Goal: Task Accomplishment & Management: Complete application form

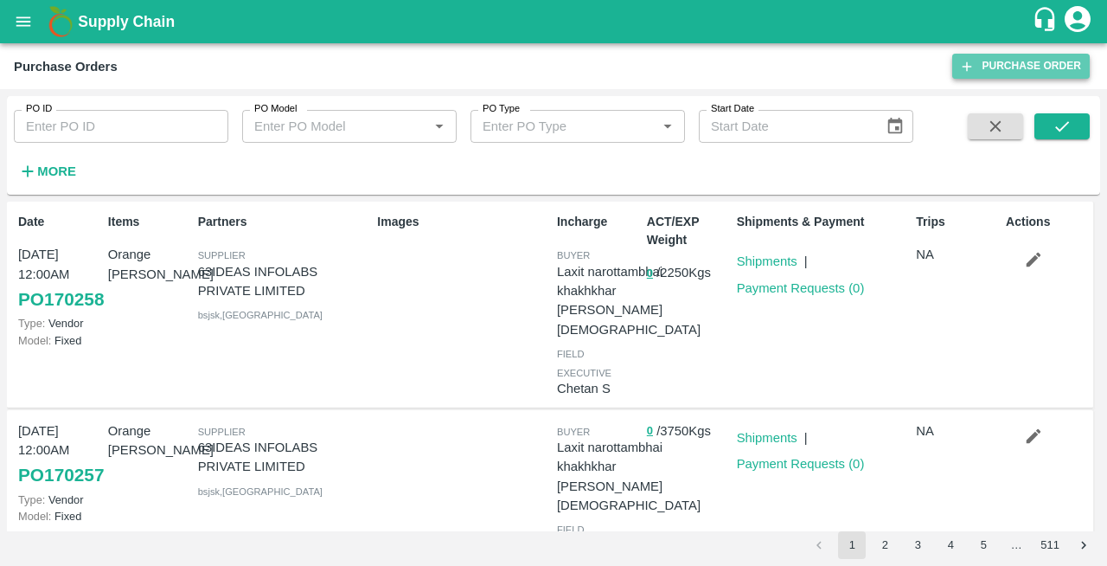
click at [1007, 66] on link "Purchase Order" at bounding box center [1021, 66] width 138 height 25
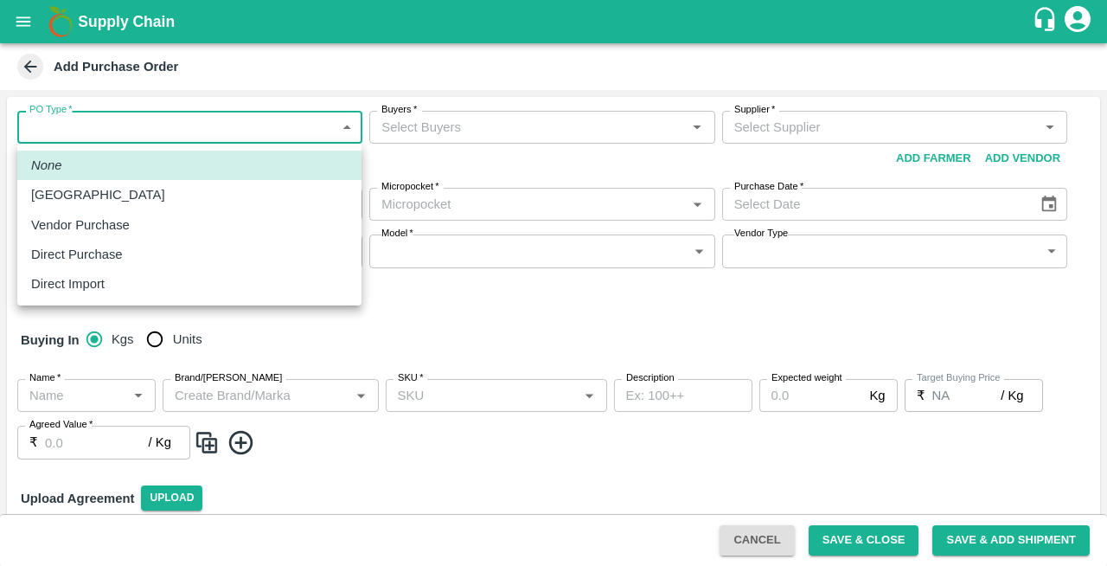
click at [39, 132] on body "Supply Chain Add Purchase Order PO Type   * ​ PO Type Buyers   * Buyers   * Sup…" at bounding box center [553, 283] width 1107 height 566
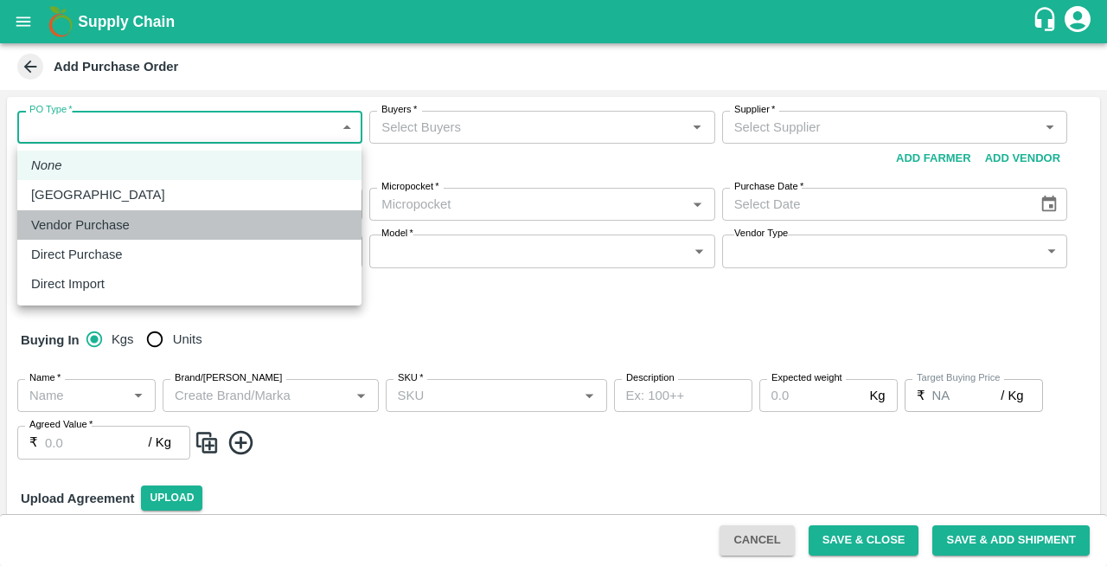
click at [66, 225] on p "Vendor Purchase" at bounding box center [80, 224] width 99 height 19
type input "2"
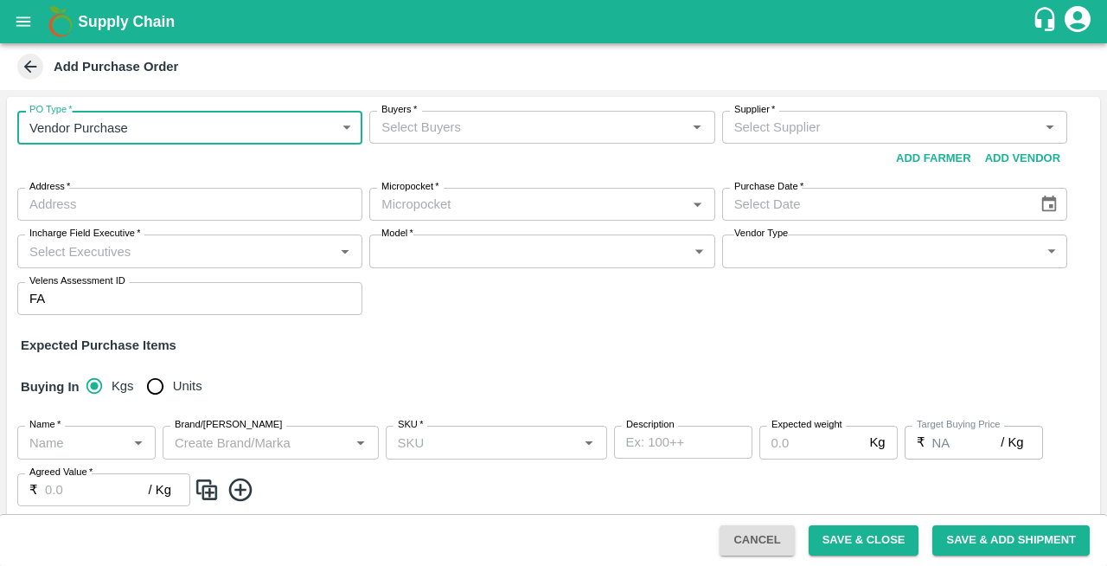
click at [402, 137] on input "Buyers   *" at bounding box center [528, 127] width 306 height 22
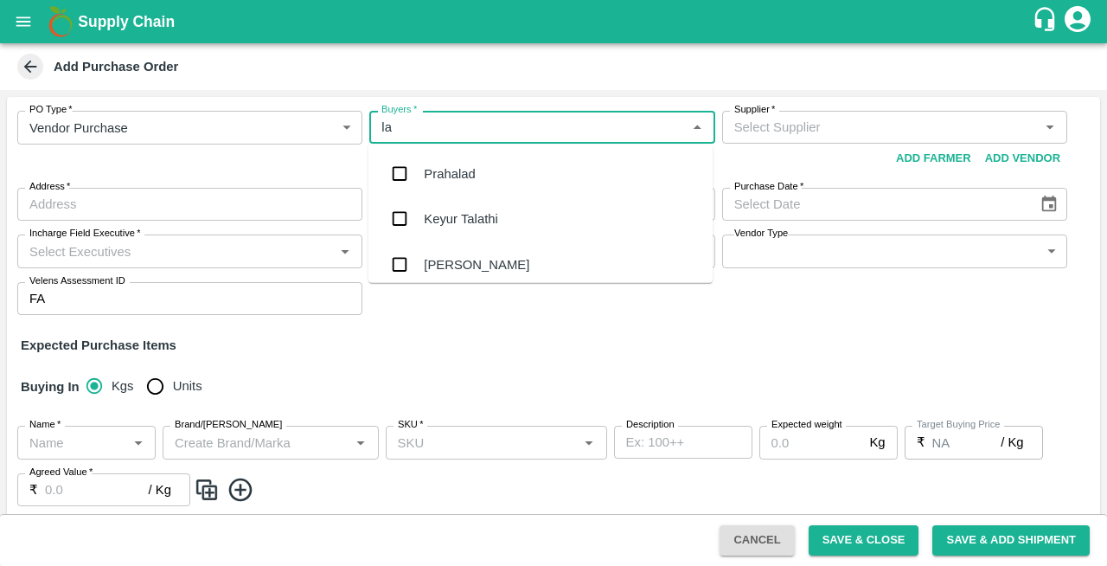
type input "lax"
click at [412, 266] on input "checkbox" at bounding box center [399, 264] width 35 height 35
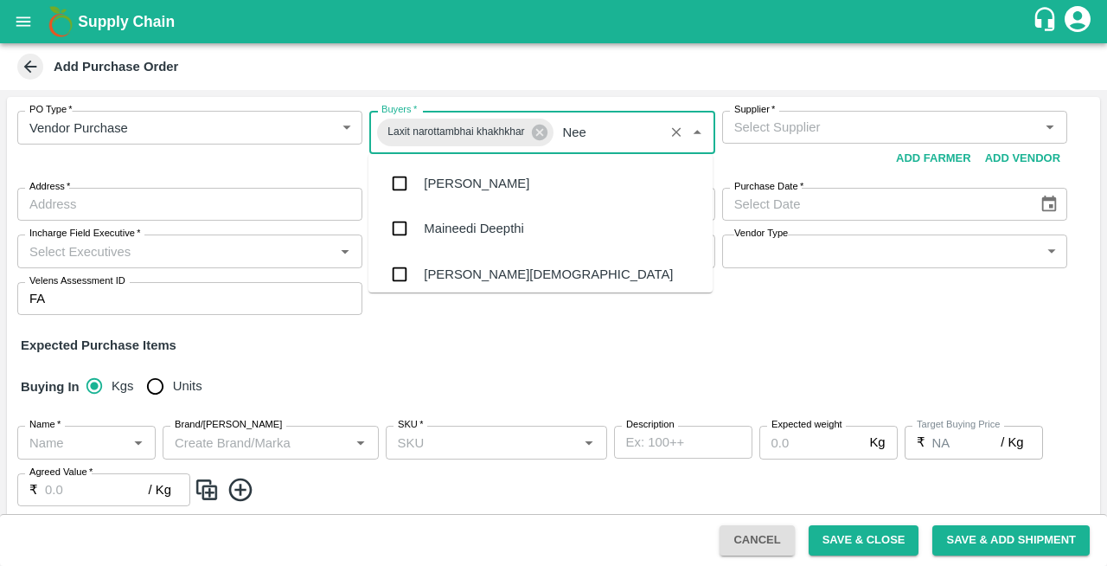
type input "Neet"
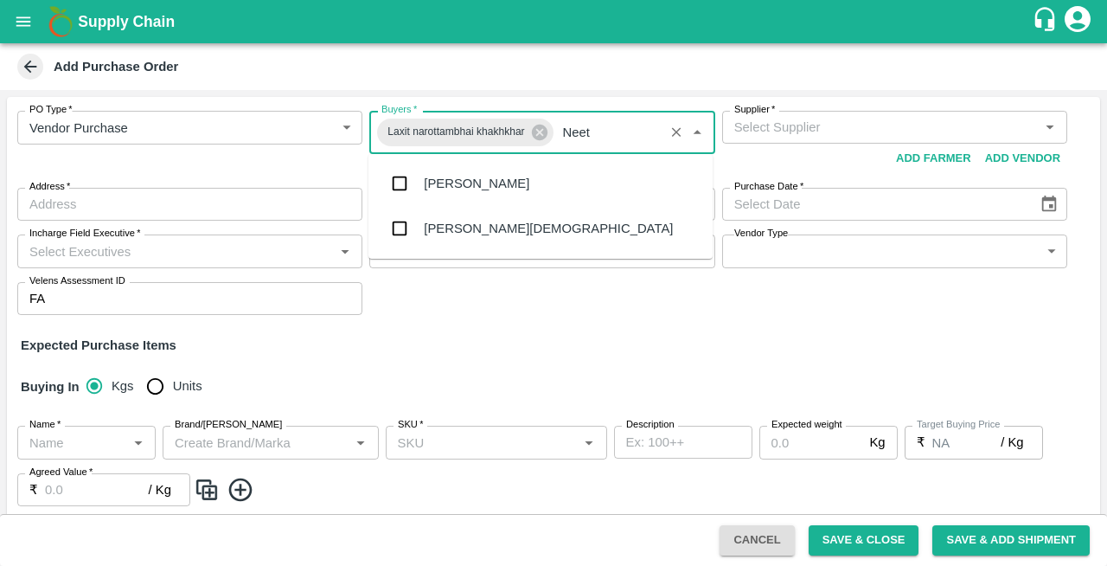
click at [452, 220] on div "[PERSON_NAME][DEMOGRAPHIC_DATA]" at bounding box center [548, 228] width 249 height 19
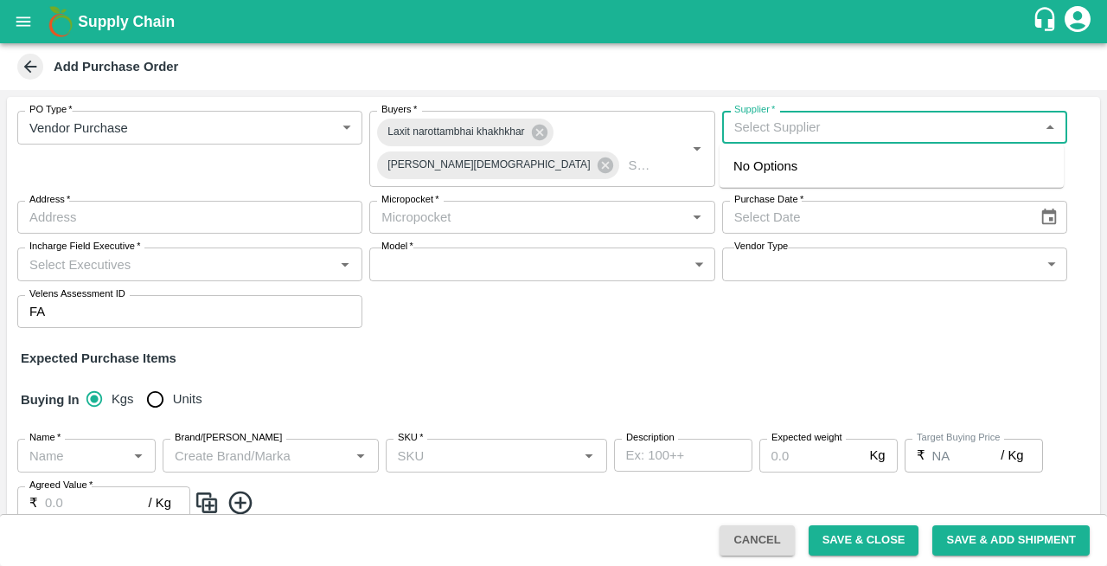
click at [807, 131] on input "Supplier   *" at bounding box center [880, 127] width 306 height 22
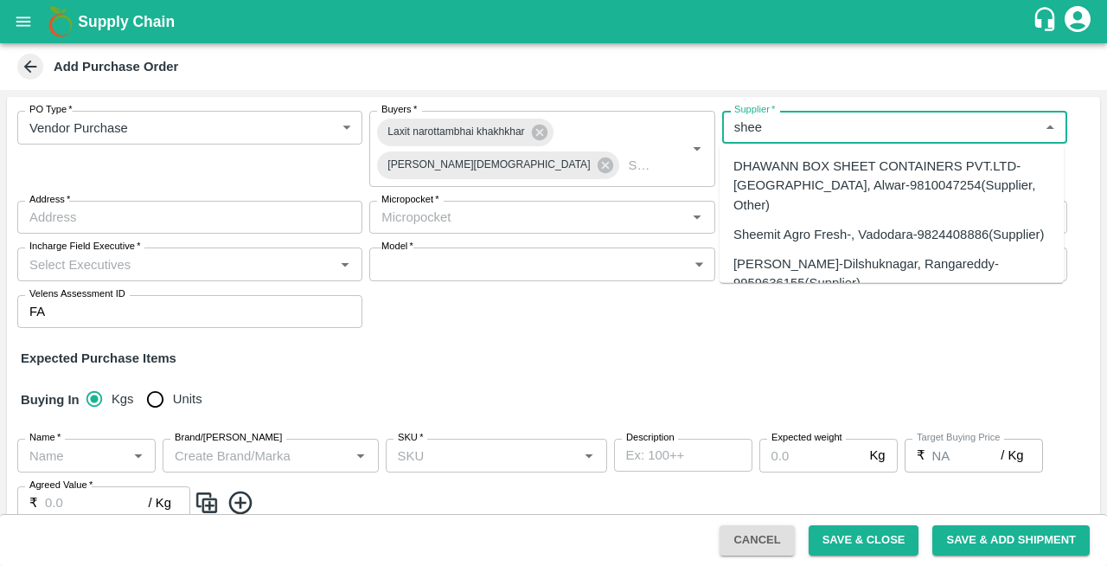
click at [785, 225] on div "Sheemit Agro Fresh-, Vadodara-9824408886(Supplier)" at bounding box center [889, 234] width 311 height 19
type input "Sheemit Agro Fresh-, Vadodara-9824408886(Supplier)"
type input ", Vadodara, Bhayli, Gujarat"
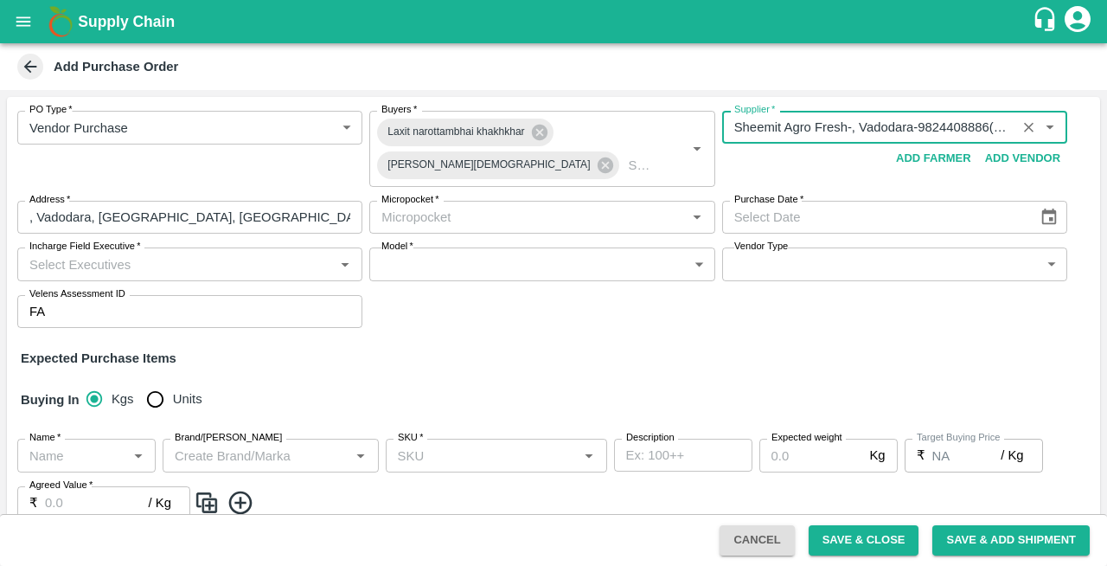
type input "Sheemit Agro Fresh-, Vadodara-9824408886(Supplier)"
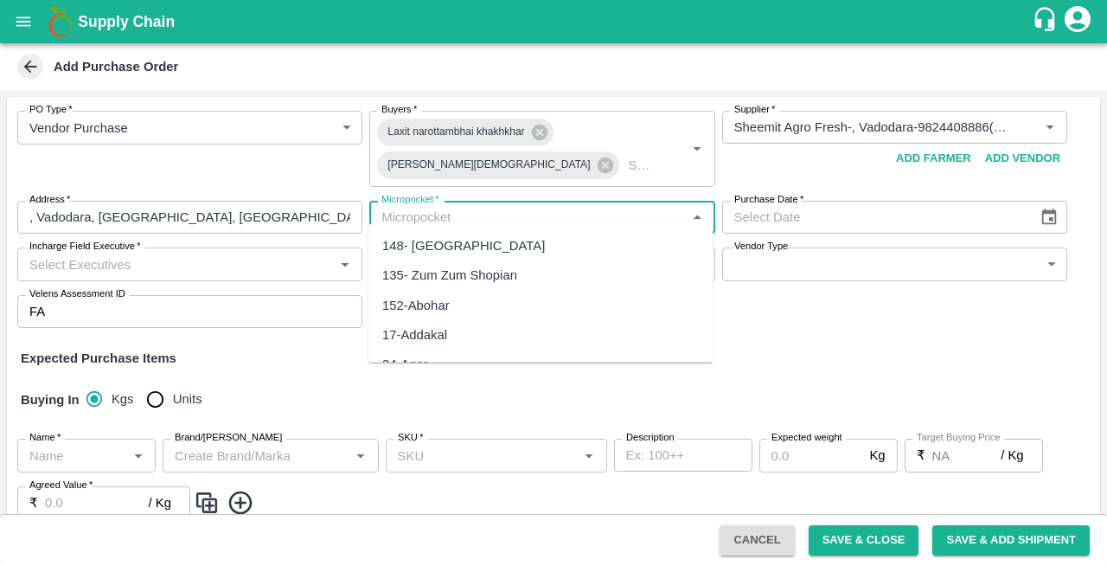
click at [495, 206] on input "Micropocket   *" at bounding box center [528, 217] width 306 height 22
click at [419, 246] on div "82-Mumbai" at bounding box center [458, 245] width 152 height 19
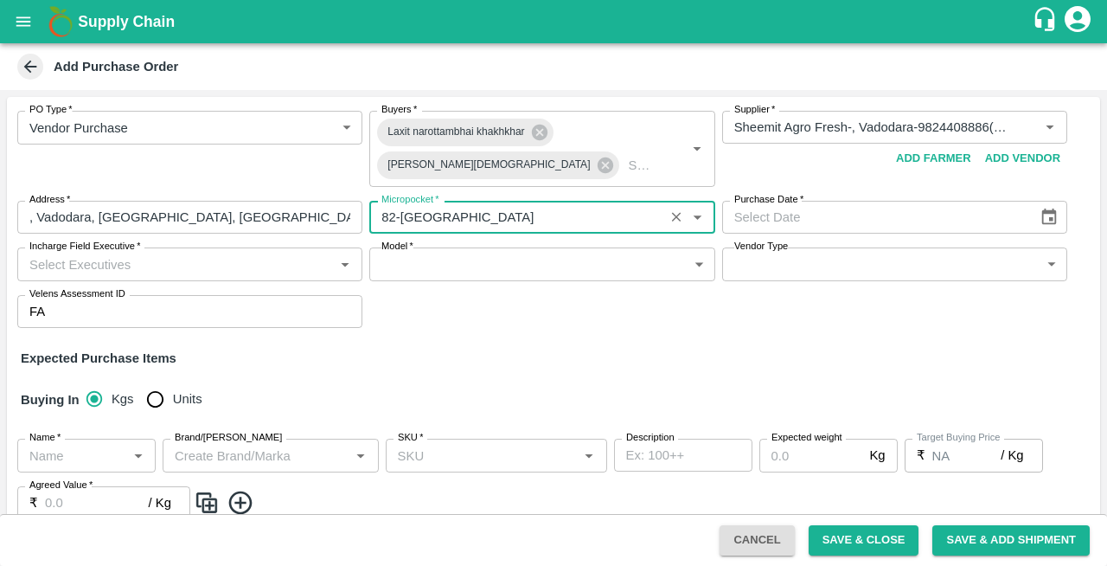
type input "82-Mumbai"
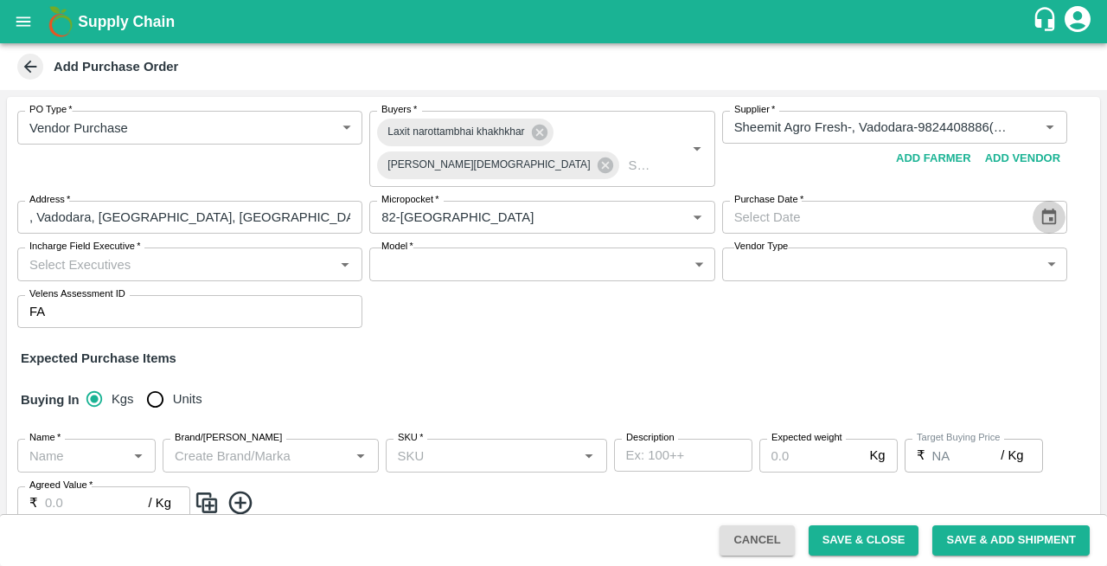
click at [1042, 213] on icon "Choose date" at bounding box center [1049, 216] width 15 height 16
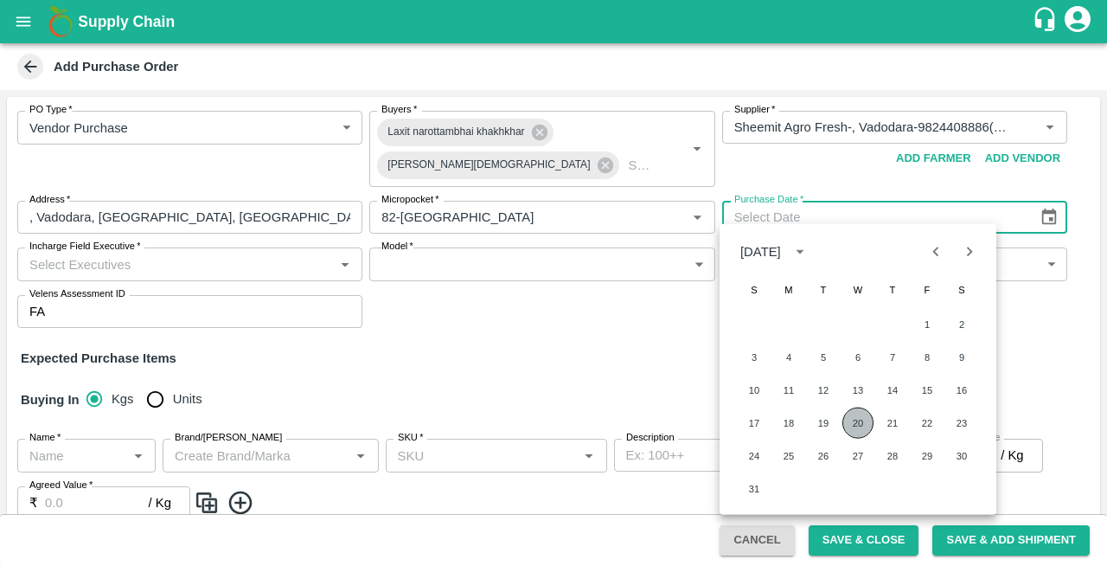
click at [856, 424] on button "20" at bounding box center [858, 422] width 31 height 31
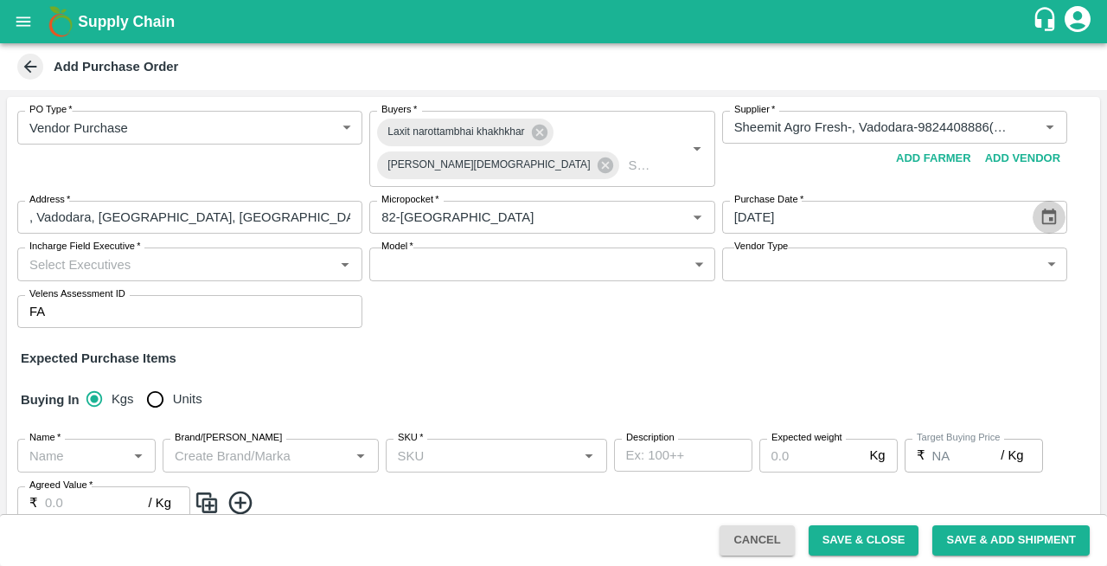
click at [1054, 208] on icon "Choose date, selected date is Aug 20, 2025" at bounding box center [1049, 217] width 19 height 19
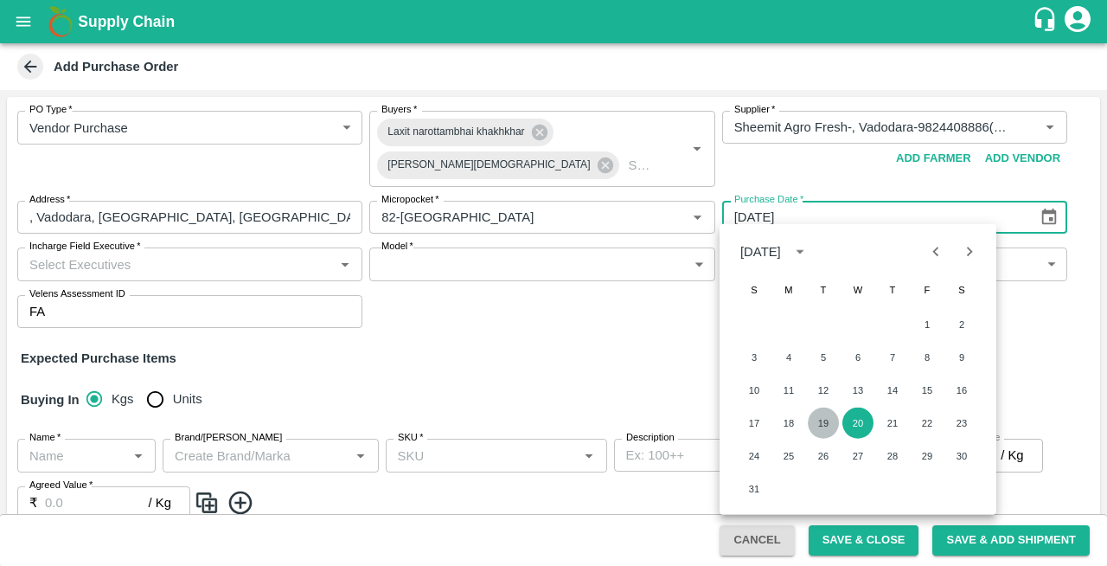
click at [822, 424] on button "19" at bounding box center [823, 422] width 31 height 31
type input "19/08/2025"
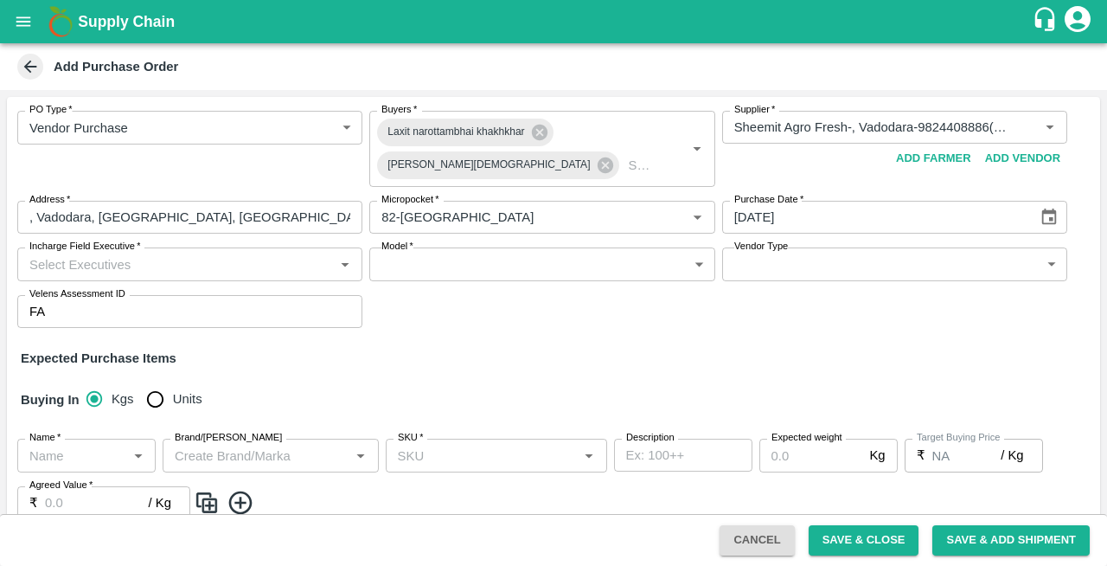
click at [119, 257] on input "Incharge Field Executive   *" at bounding box center [175, 264] width 306 height 22
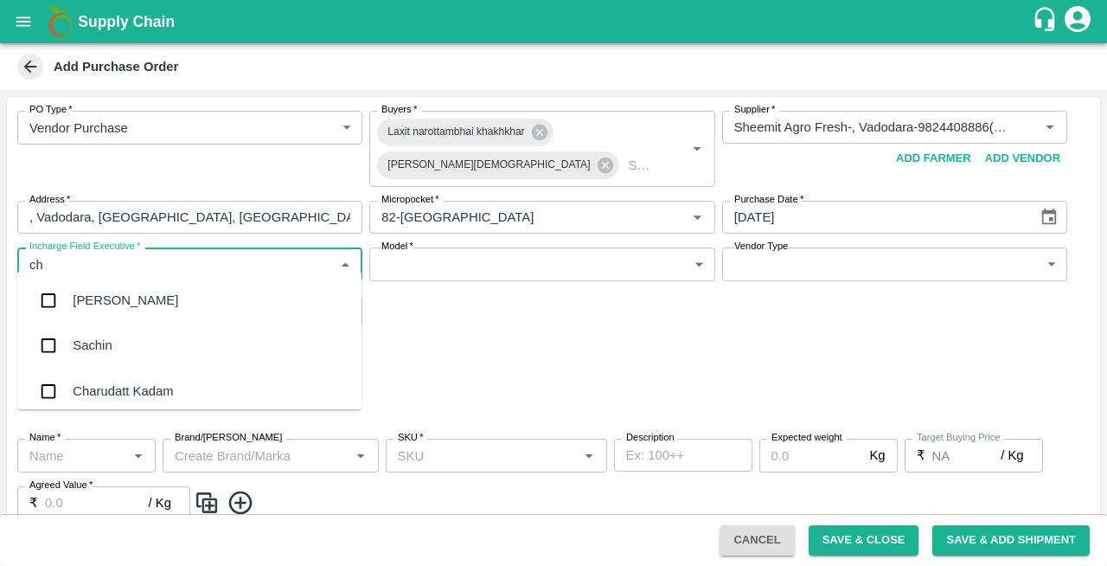
type input "che"
click at [95, 351] on div "Chetan S" at bounding box center [100, 345] width 54 height 19
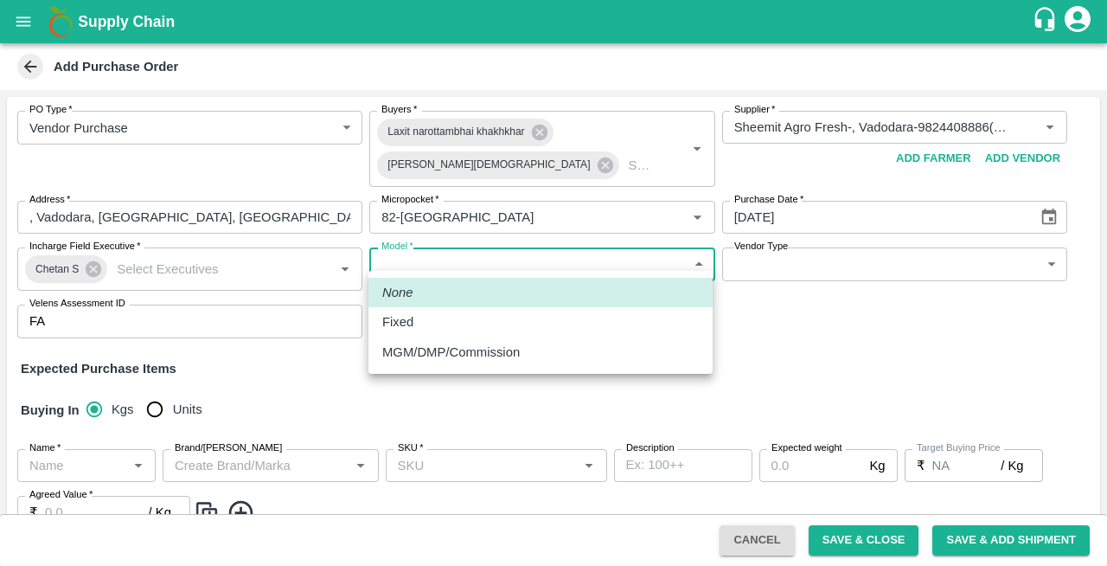
click at [413, 246] on body "Supply Chain Add Purchase Order PO Type   * Vendor Purchase 2 PO Type Buyers   …" at bounding box center [553, 283] width 1107 height 566
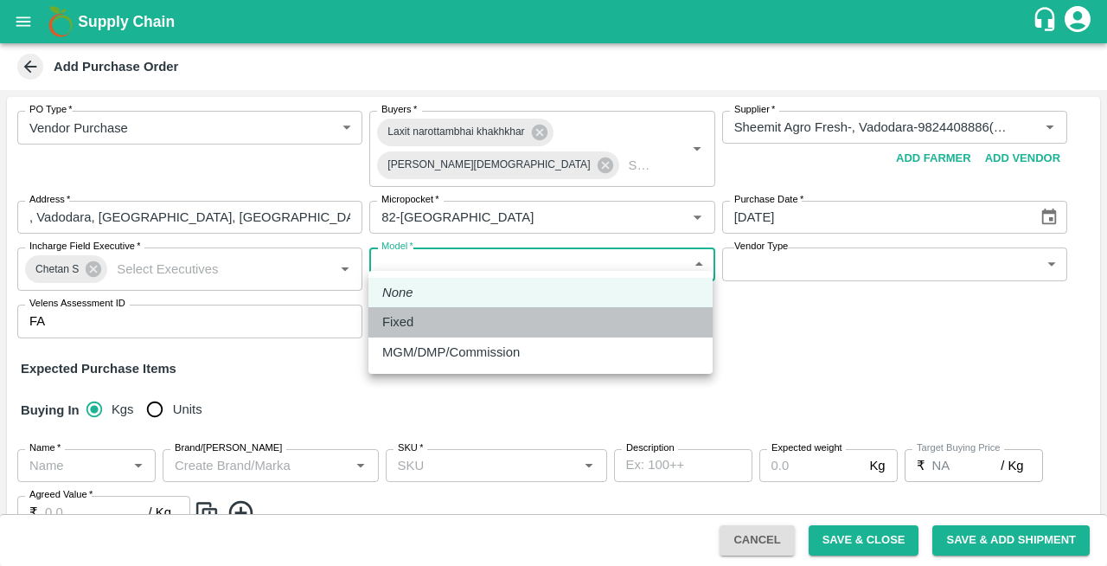
click at [388, 324] on p "Fixed" at bounding box center [397, 321] width 31 height 19
type input "Fixed"
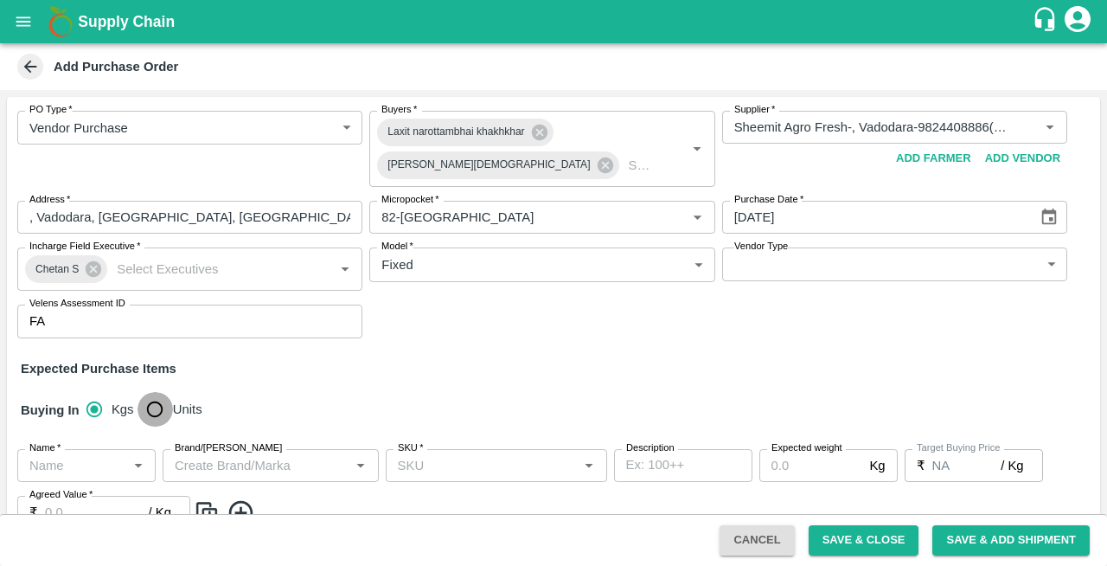
click at [152, 397] on input "Units" at bounding box center [155, 409] width 35 height 35
radio input "true"
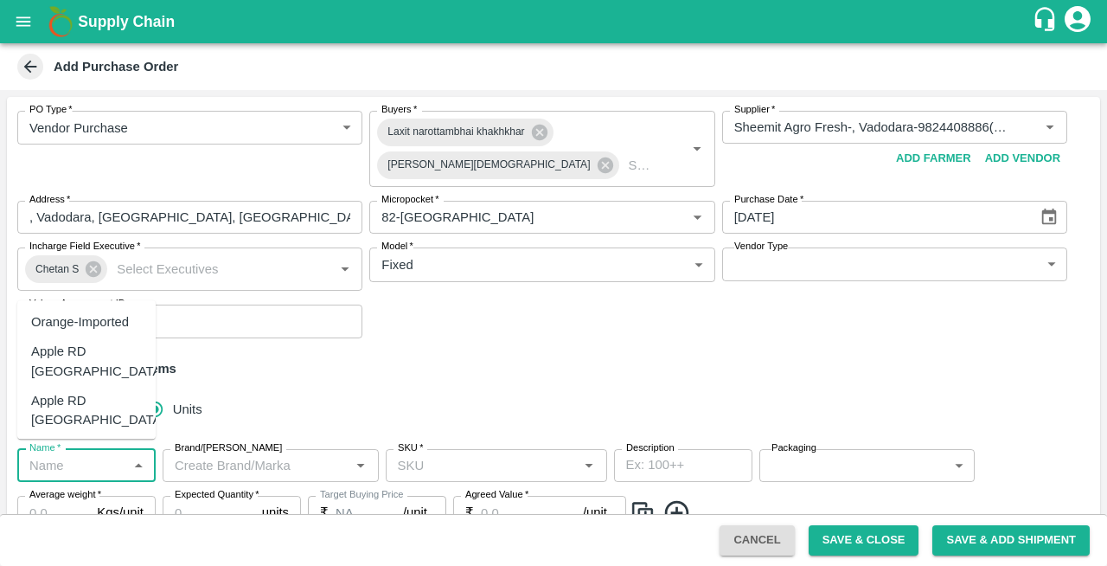
click at [72, 456] on input "Name   *" at bounding box center [71, 465] width 99 height 22
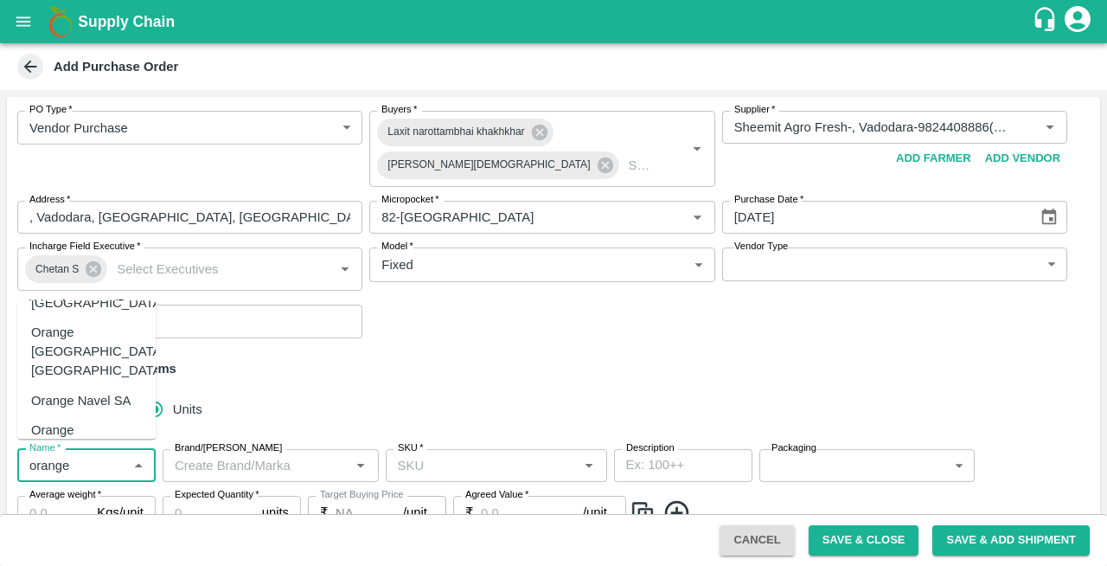
scroll to position [108, 0]
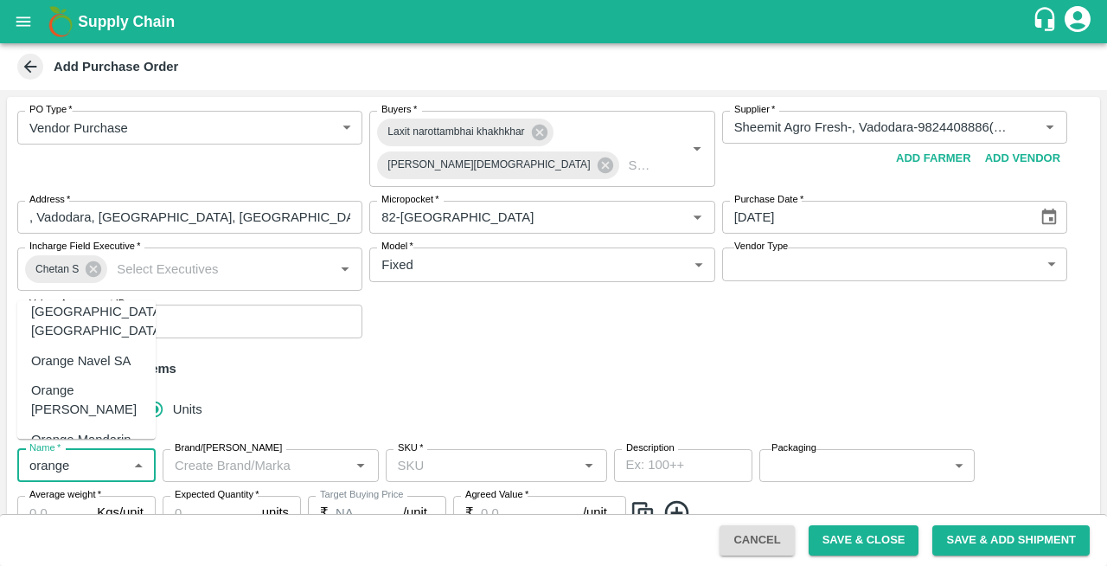
click at [48, 381] on div "Orange [PERSON_NAME]" at bounding box center [86, 400] width 111 height 39
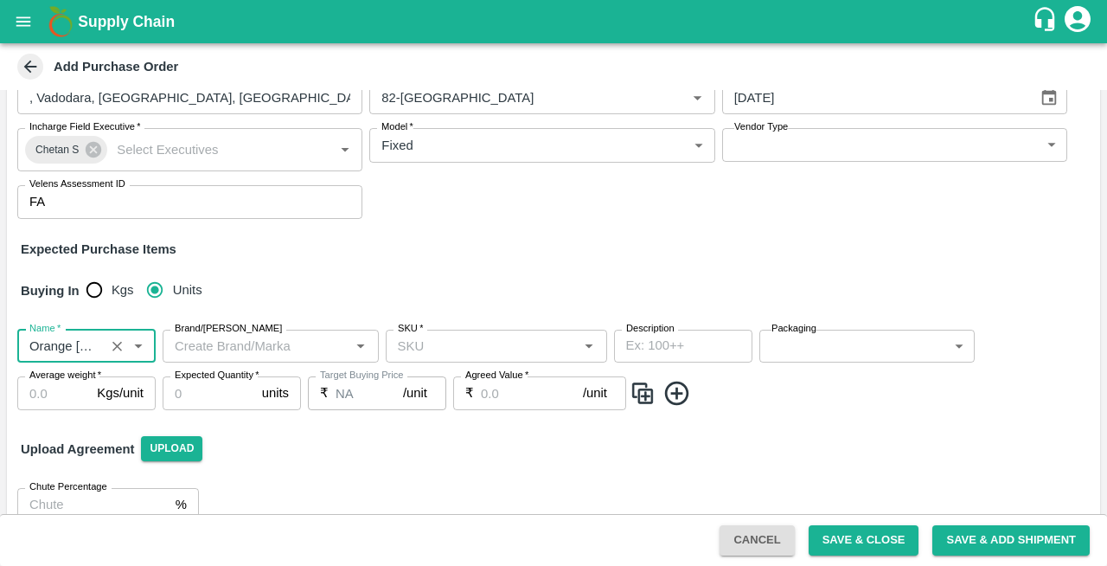
scroll to position [120, 0]
type input "Orange [PERSON_NAME]"
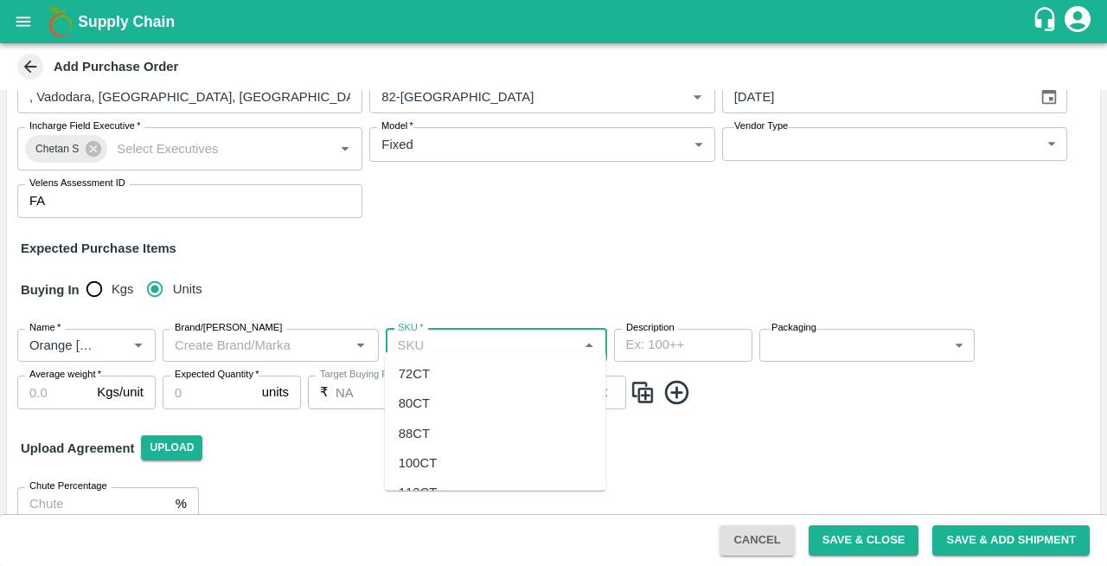
click at [439, 334] on input "SKU   *" at bounding box center [482, 345] width 183 height 22
click at [405, 372] on div "72CT" at bounding box center [414, 373] width 31 height 19
type input "72CT"
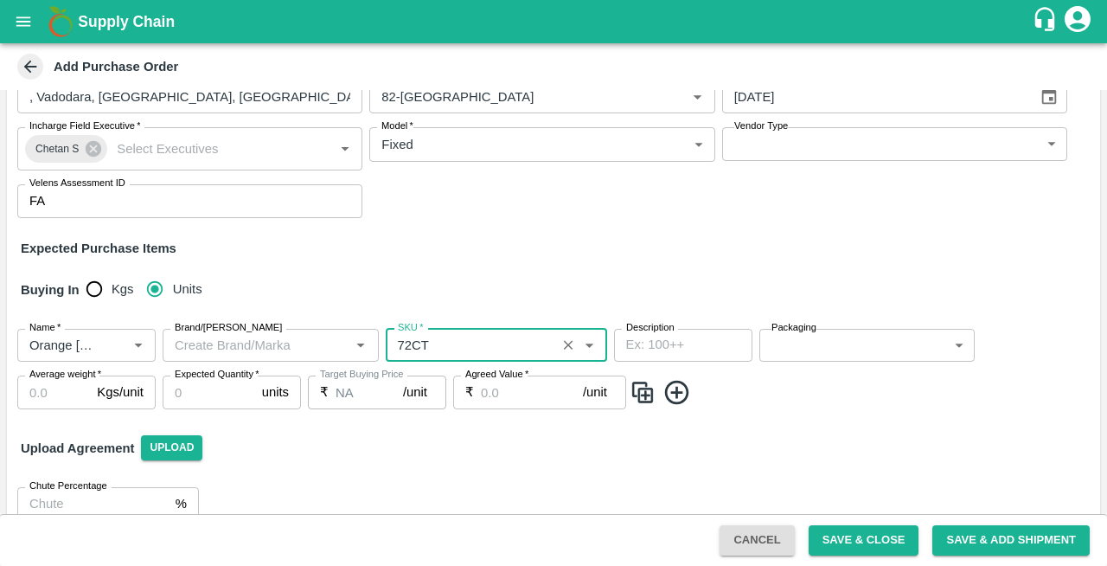
click at [830, 330] on body "Supply Chain Add Purchase Order PO Type   * Vendor Purchase 2 PO Type Buyers   …" at bounding box center [553, 283] width 1107 height 566
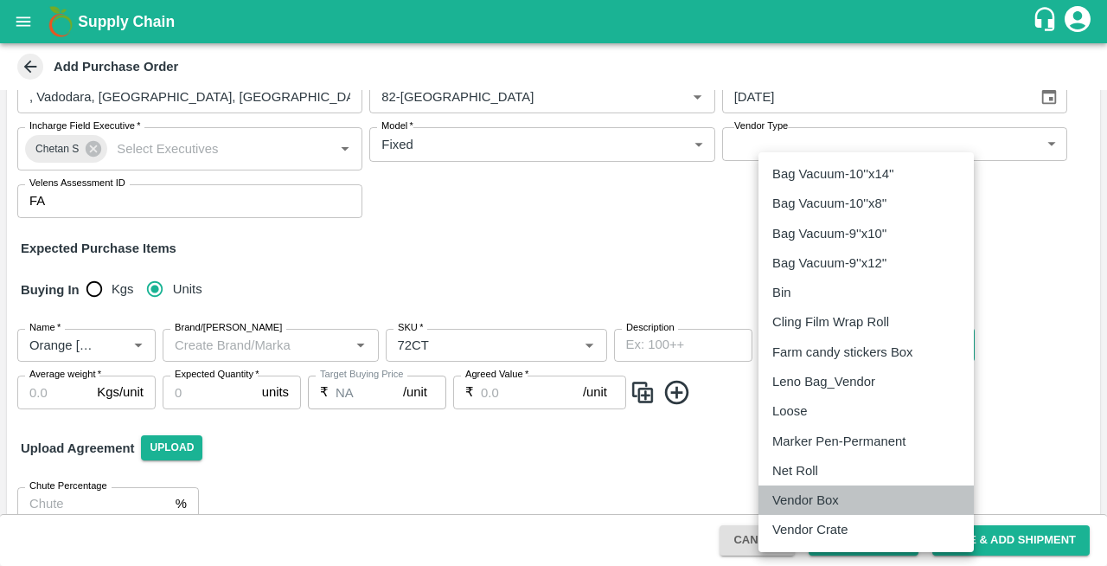
click at [791, 500] on p "Vendor Box" at bounding box center [805, 499] width 67 height 19
type input "276"
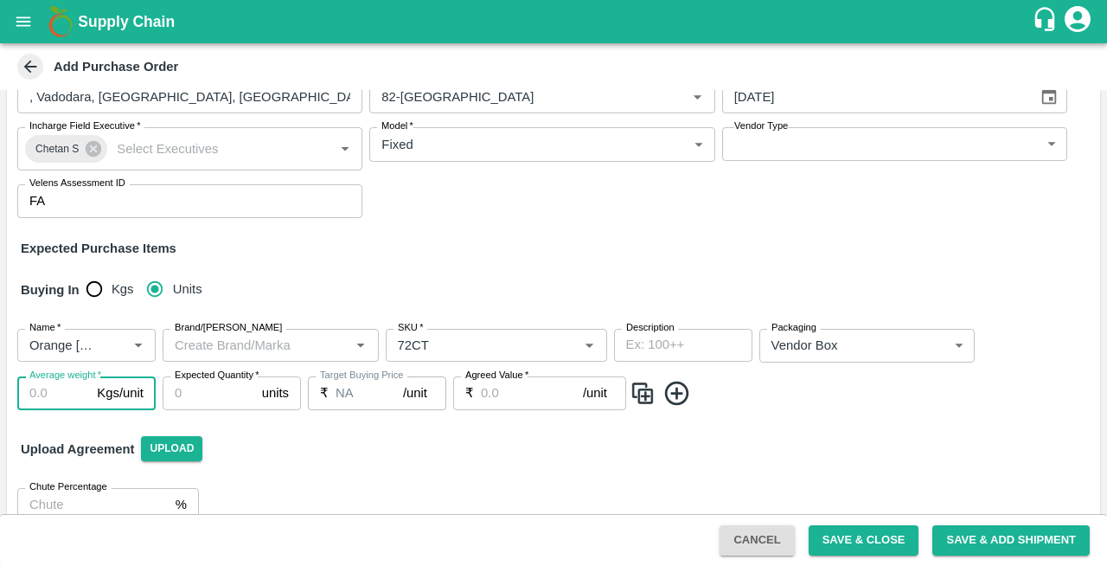
click at [59, 384] on input "Average weight   *" at bounding box center [53, 392] width 73 height 33
type input "15"
click at [199, 393] on input "Expected Quantity   *" at bounding box center [209, 392] width 93 height 33
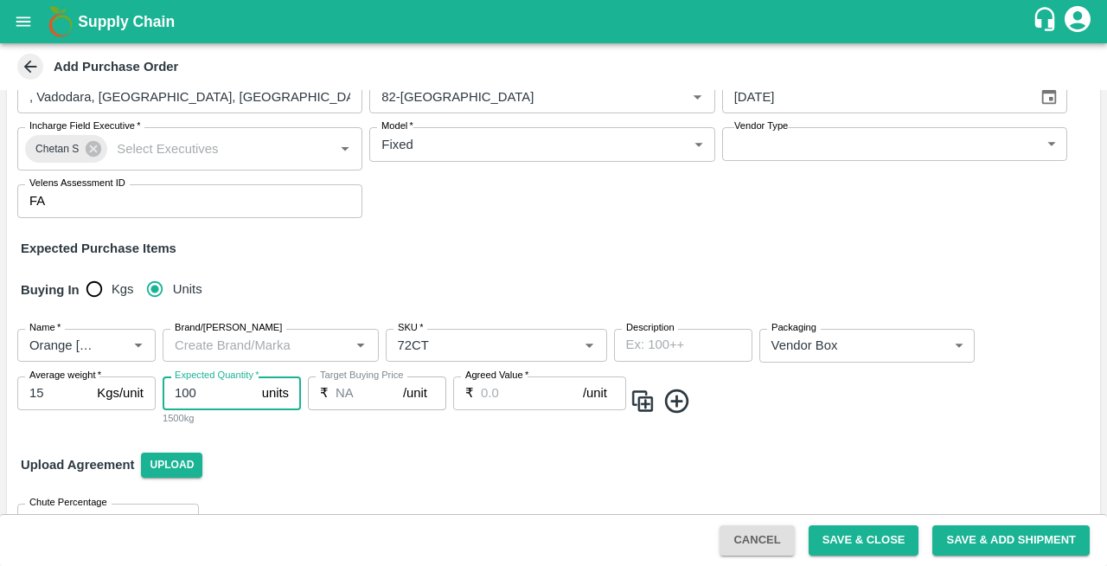
type input "100"
click at [522, 389] on input "Agreed Value   *" at bounding box center [532, 392] width 102 height 33
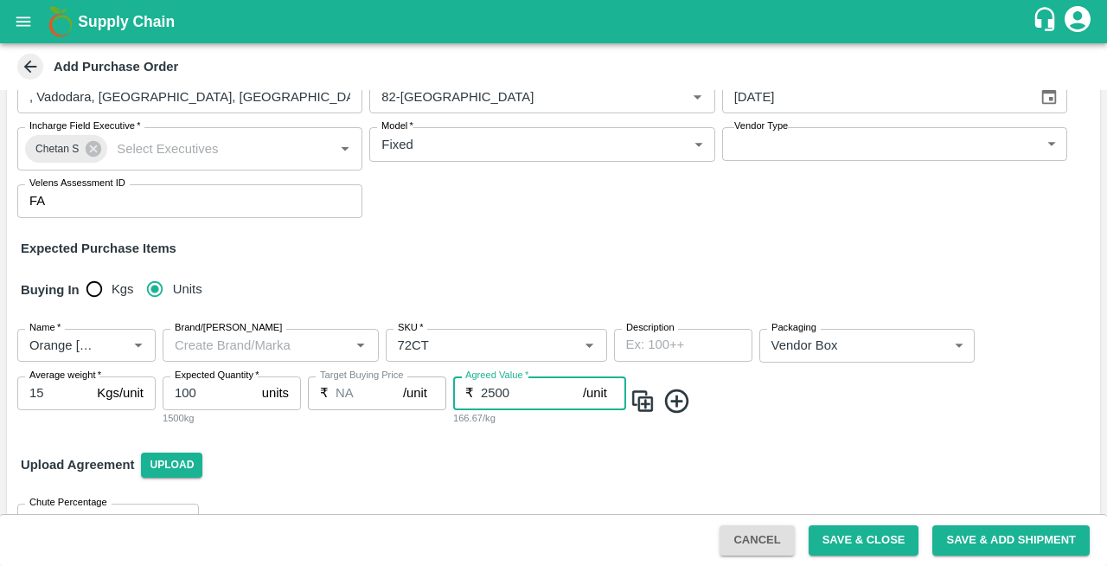
type input "2500"
click at [670, 396] on icon at bounding box center [677, 401] width 29 height 29
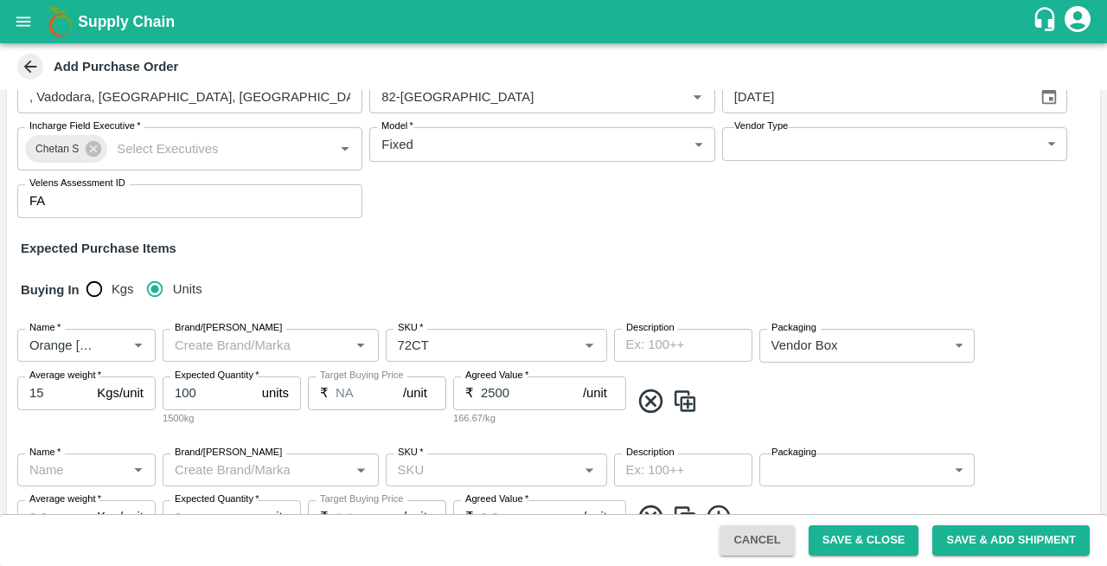
scroll to position [261, 0]
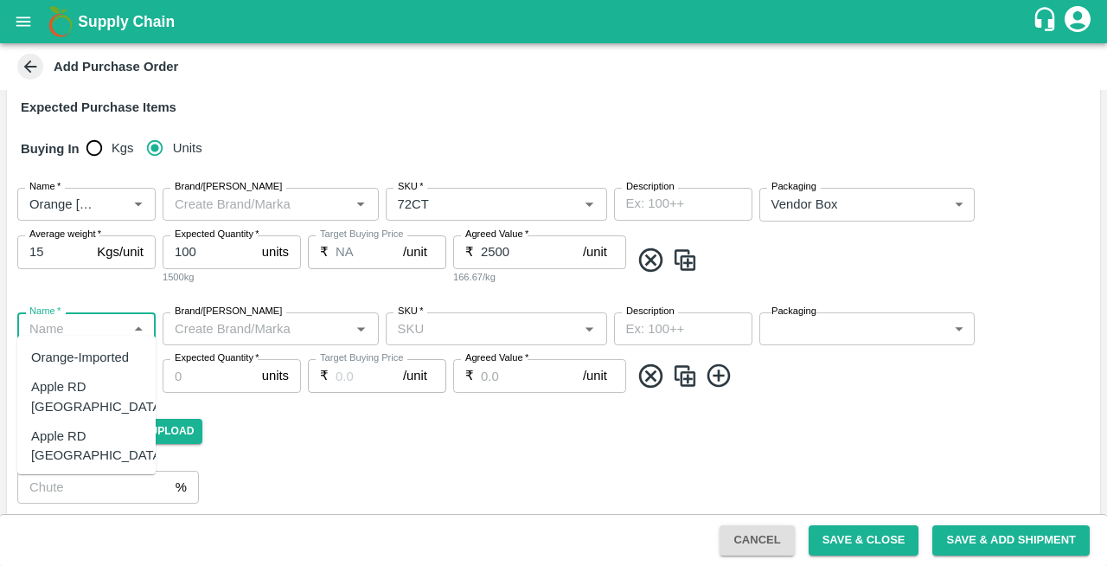
click at [73, 320] on input "Name   *" at bounding box center [71, 328] width 99 height 22
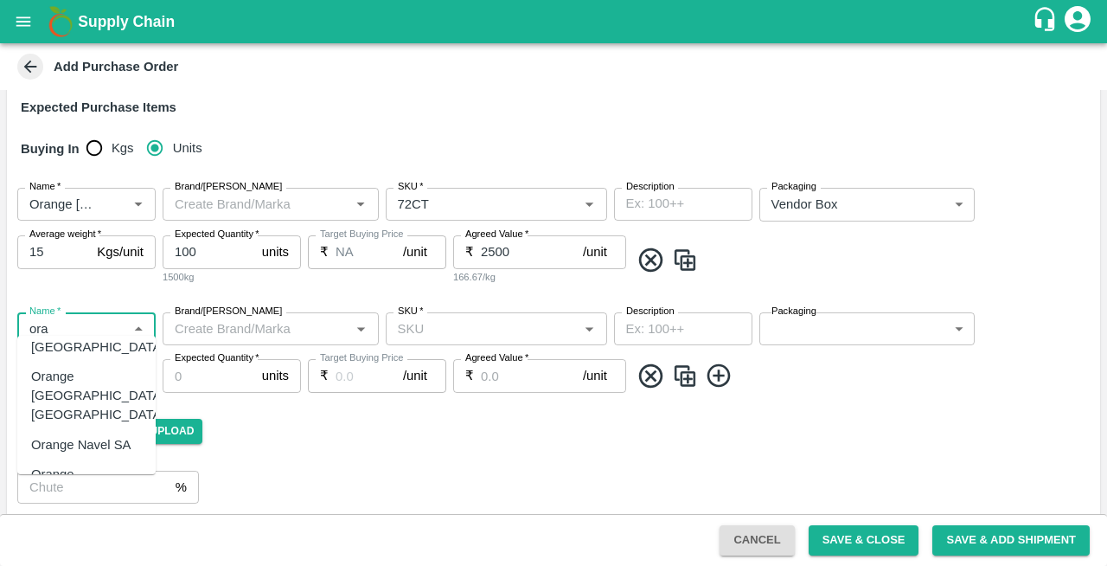
scroll to position [71, 0]
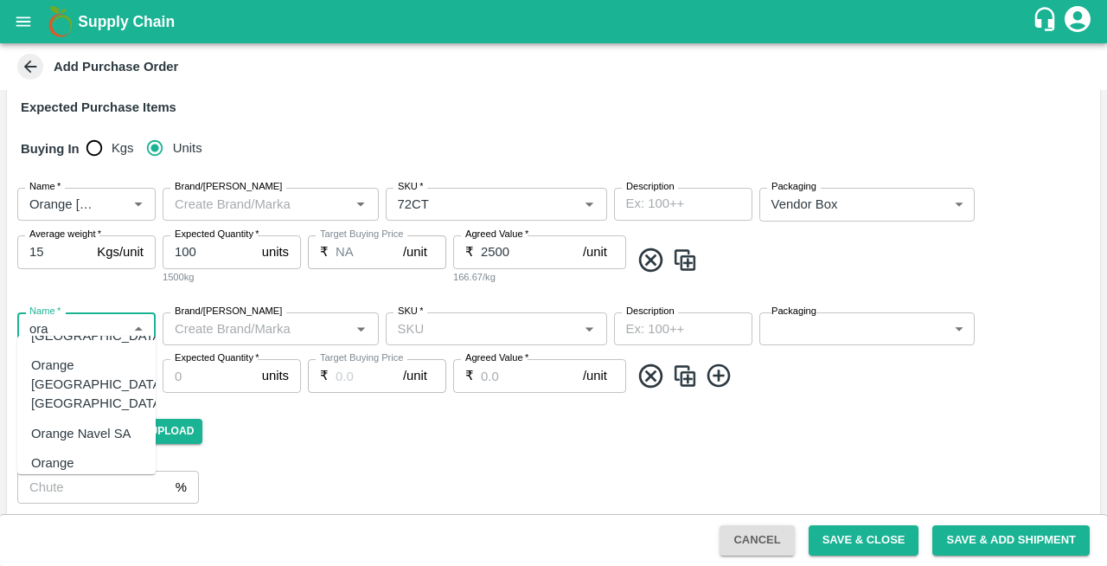
click at [62, 453] on div "Orange [PERSON_NAME]" at bounding box center [86, 472] width 111 height 39
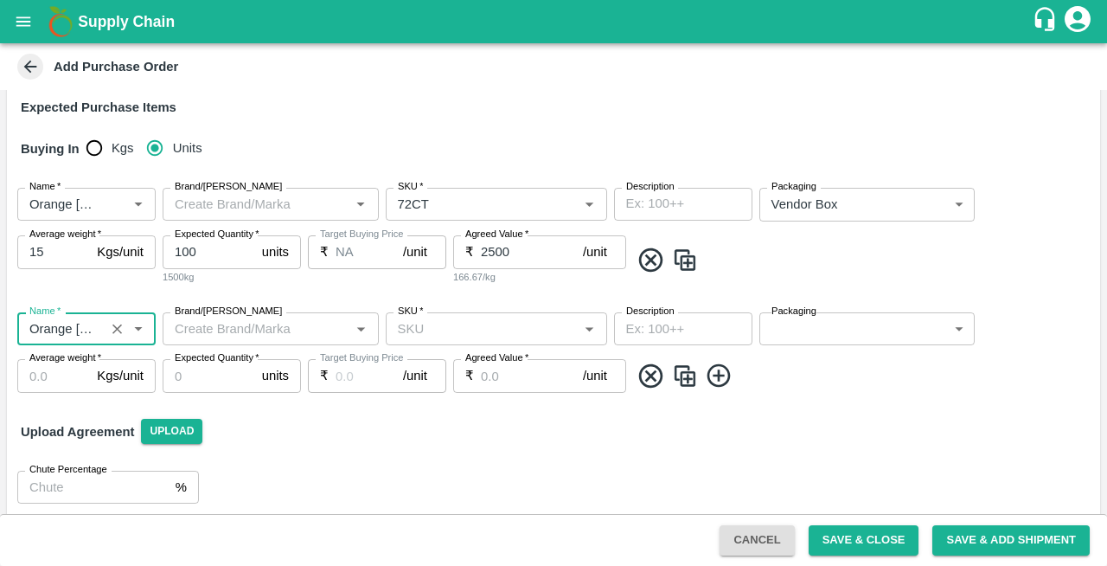
type input "Orange [PERSON_NAME]"
click at [470, 321] on input "SKU   *" at bounding box center [482, 328] width 183 height 22
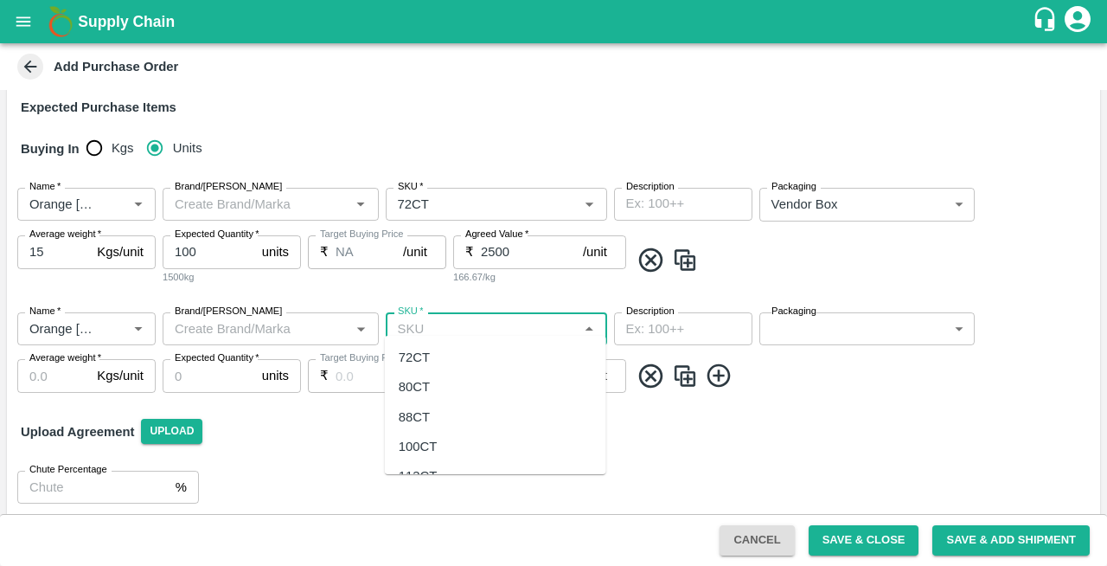
click at [420, 420] on div "88CT" at bounding box center [414, 416] width 31 height 19
type input "88CT"
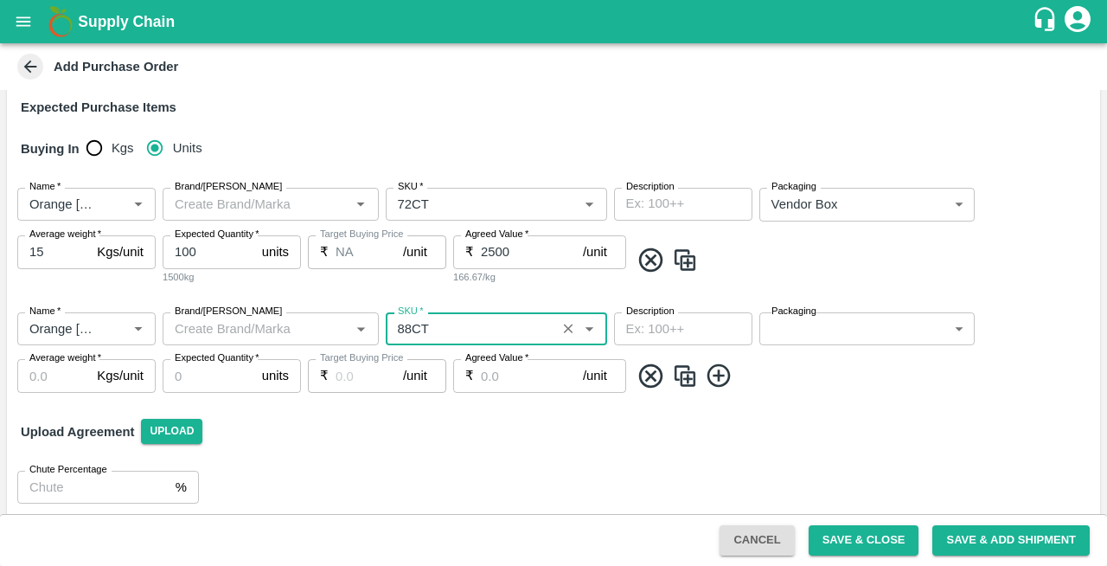
type input "NA"
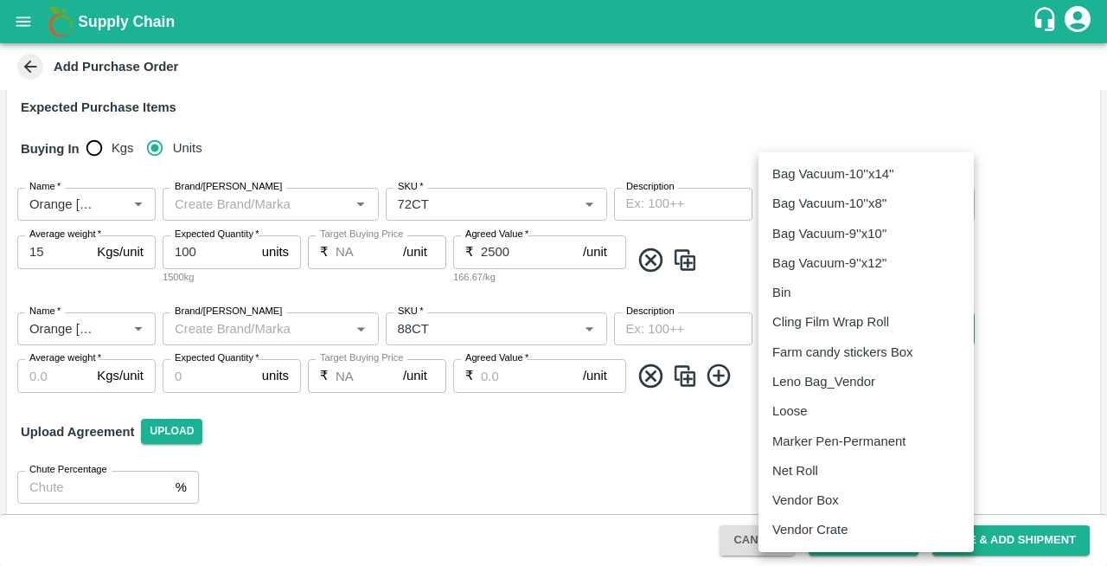
click at [839, 329] on body "Supply Chain Add Purchase Order PO Type   * Vendor Purchase 2 PO Type Buyers   …" at bounding box center [553, 283] width 1107 height 566
click at [816, 497] on p "Vendor Box" at bounding box center [805, 499] width 67 height 19
type input "276"
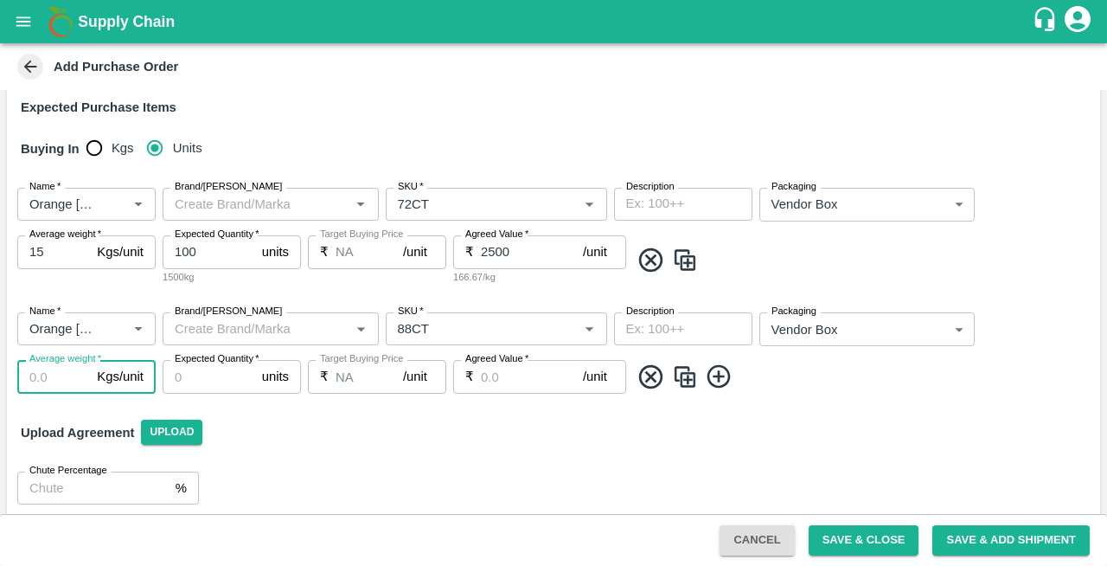
click at [48, 363] on input "Average weight   *" at bounding box center [53, 376] width 73 height 33
type input "15"
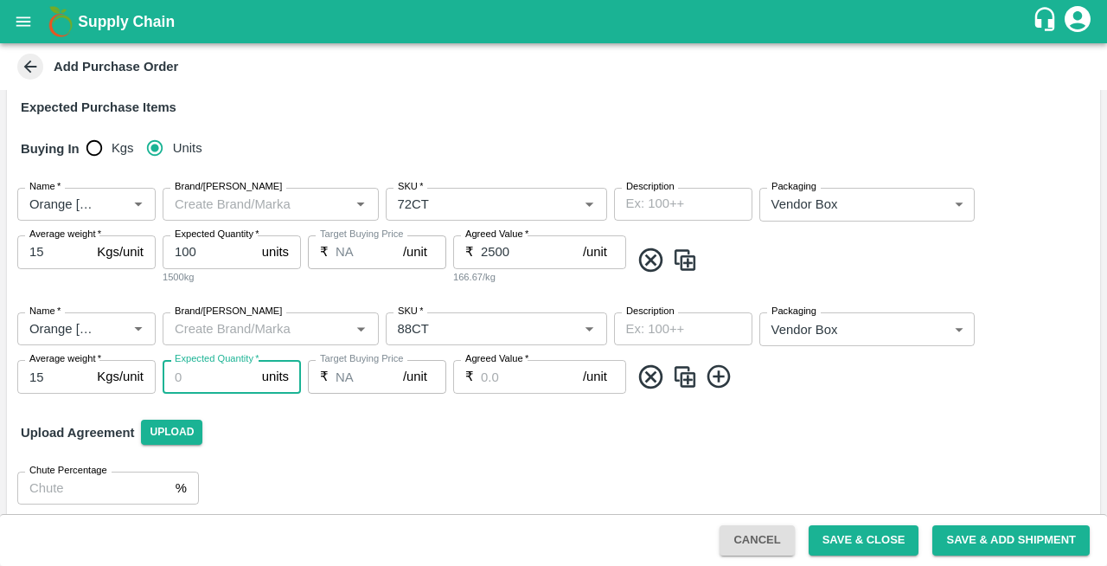
click at [199, 365] on input "Expected Quantity   *" at bounding box center [209, 376] width 93 height 33
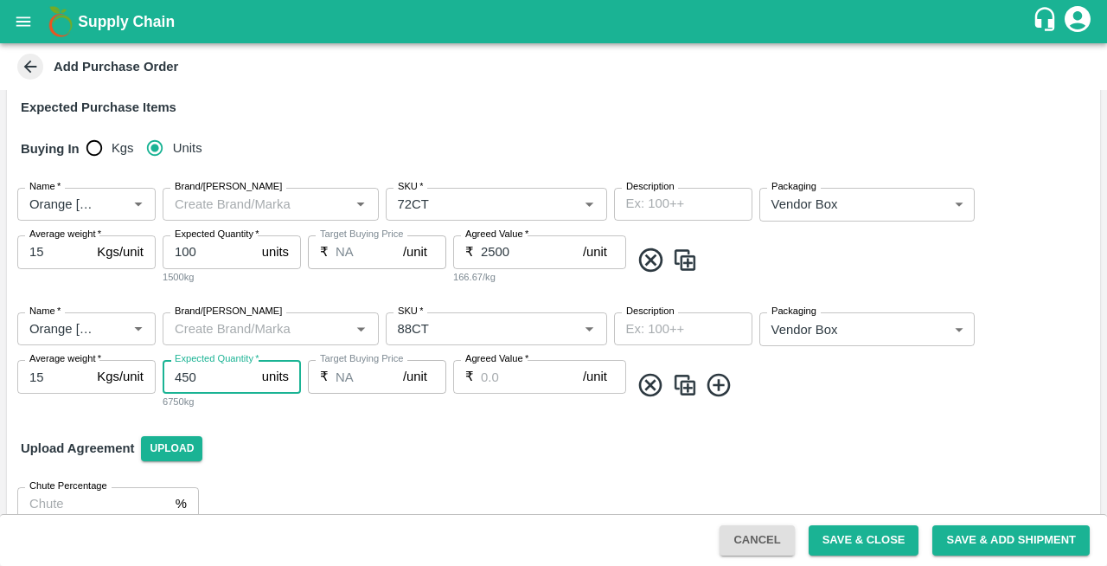
type input "450"
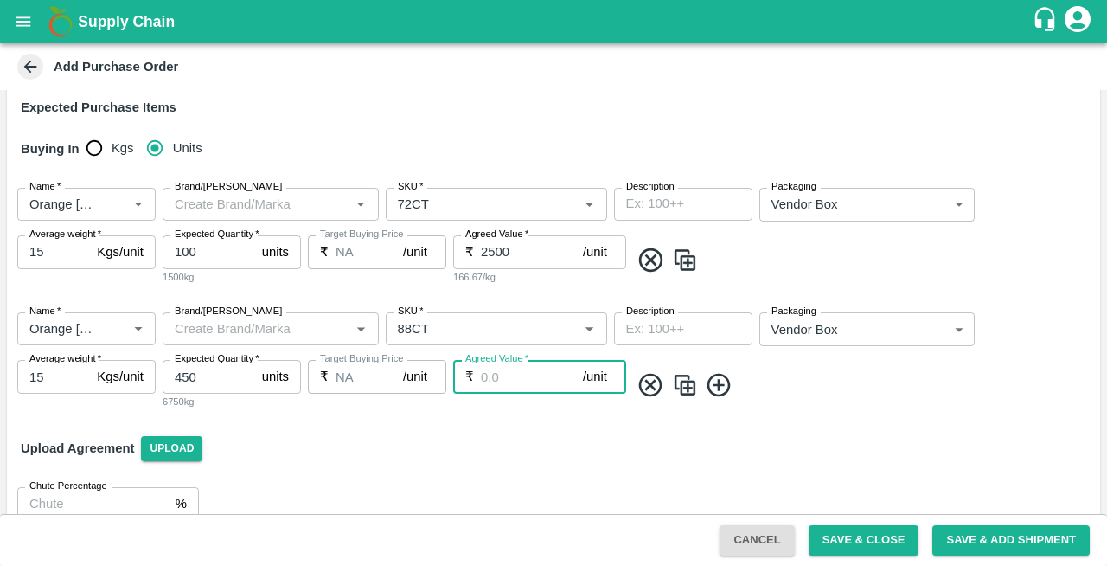
click at [517, 366] on input "Agreed Value   *" at bounding box center [532, 376] width 102 height 33
type input "2500"
click at [721, 375] on icon at bounding box center [718, 384] width 23 height 23
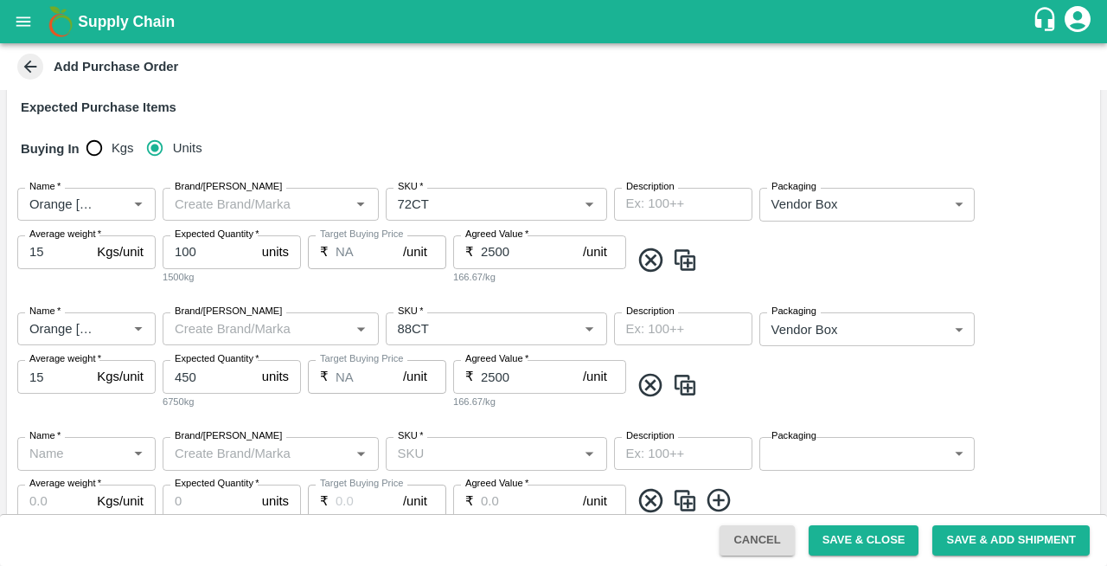
scroll to position [386, 0]
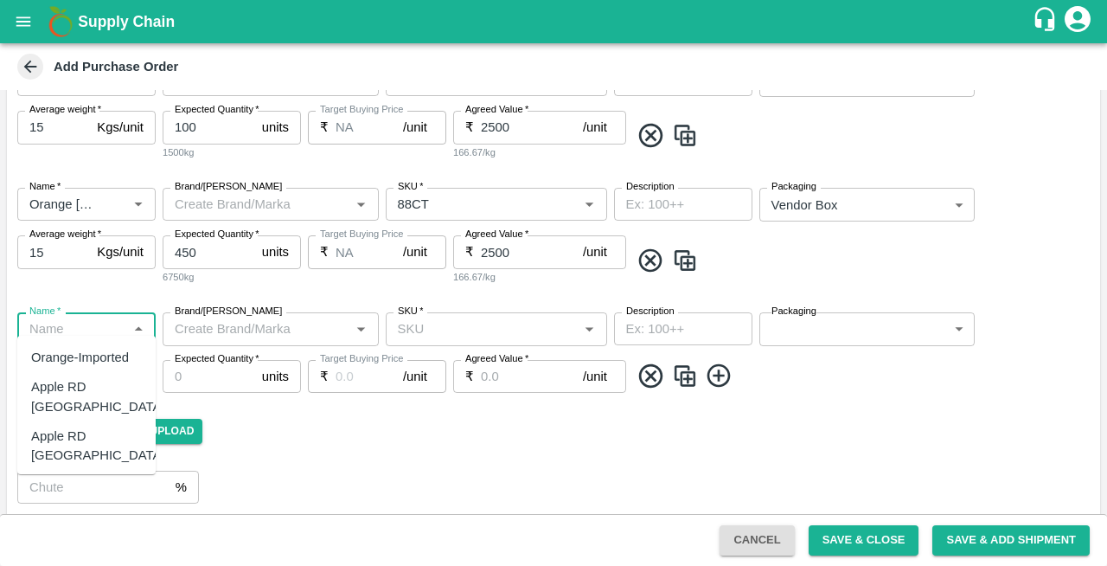
click at [78, 324] on input "Name   *" at bounding box center [71, 328] width 99 height 22
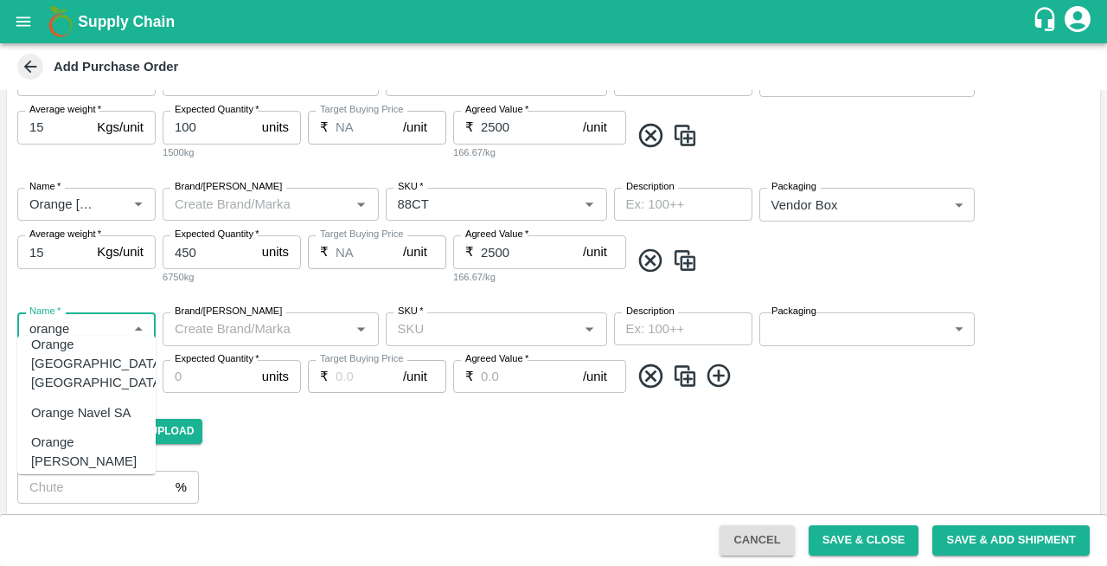
scroll to position [111, 0]
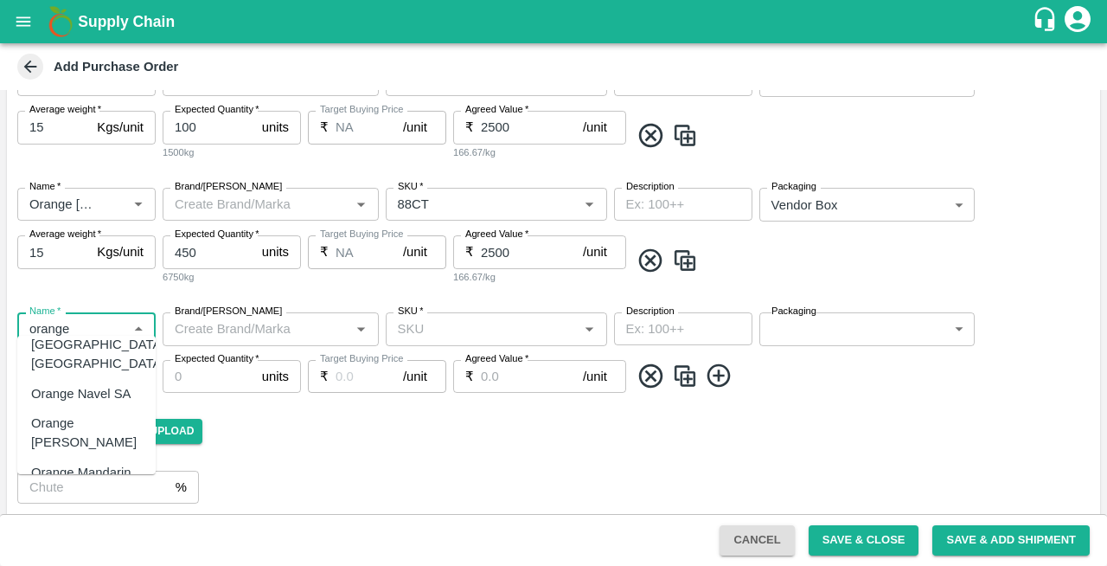
click at [67, 413] on div "Orange [PERSON_NAME]" at bounding box center [86, 432] width 111 height 39
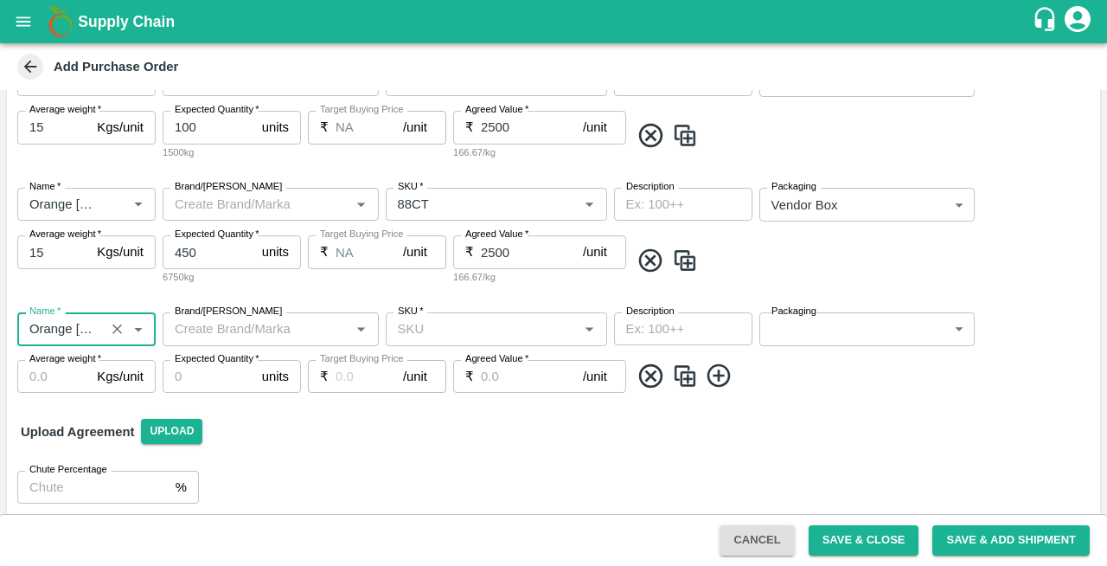
type input "Orange [PERSON_NAME]"
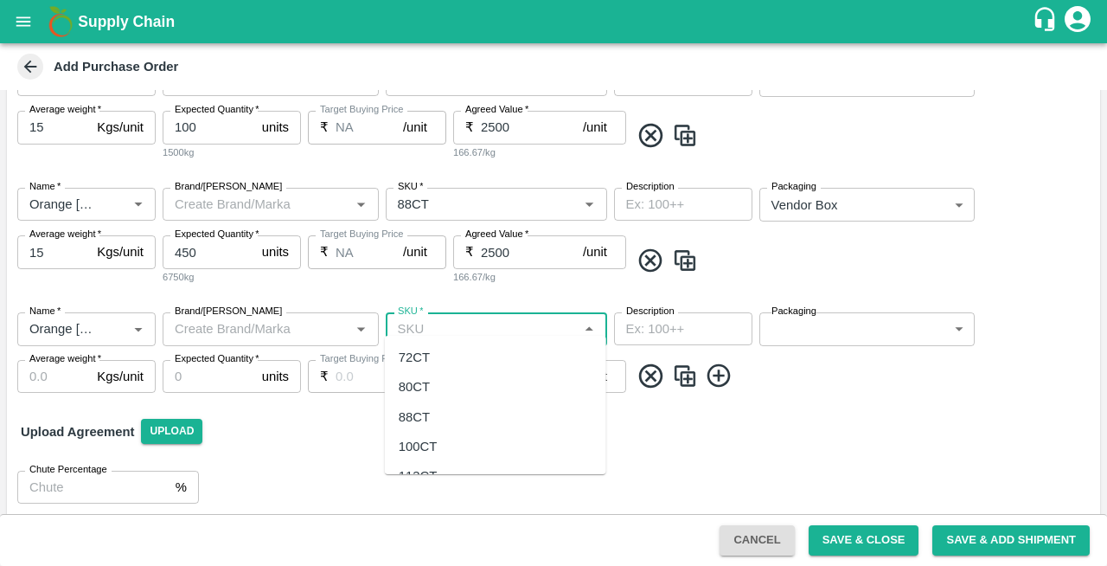
click at [424, 317] on input "SKU   *" at bounding box center [482, 328] width 183 height 22
click at [430, 417] on div "105 CT" at bounding box center [420, 416] width 42 height 19
type input "105 CT"
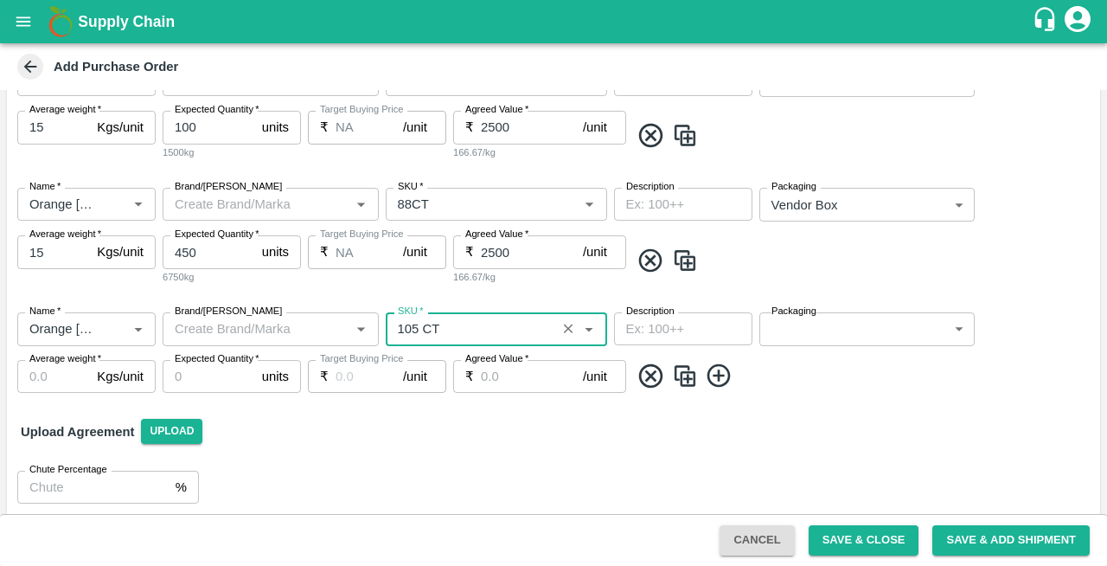
type input "NA"
type input "105 CT"
click at [827, 322] on body "Supply Chain Add Purchase Order PO Type   * Vendor Purchase 2 PO Type Buyers   …" at bounding box center [553, 283] width 1107 height 566
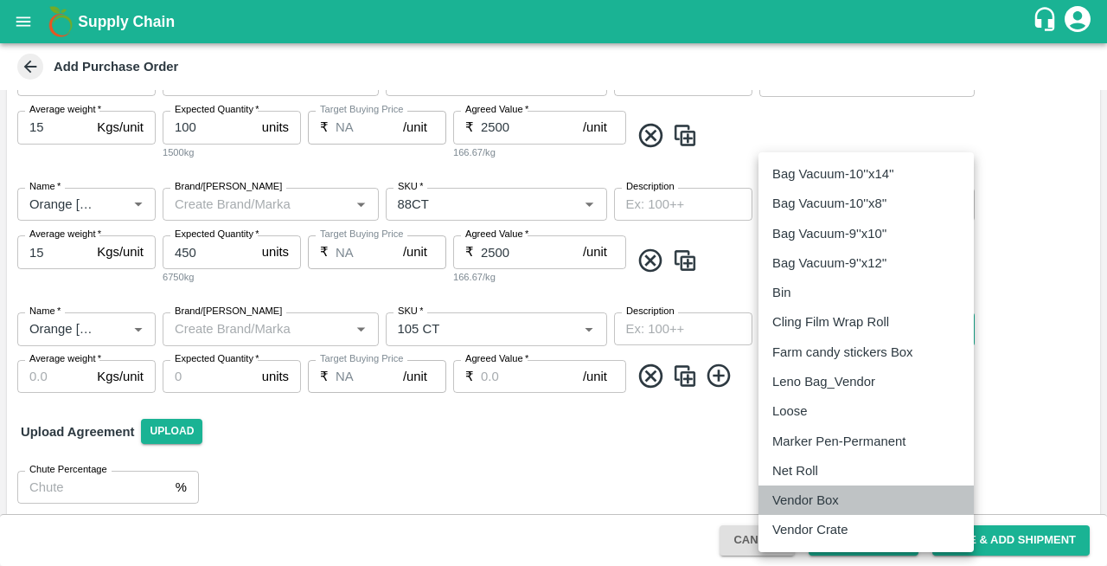
click at [804, 503] on p "Vendor Box" at bounding box center [805, 499] width 67 height 19
type input "276"
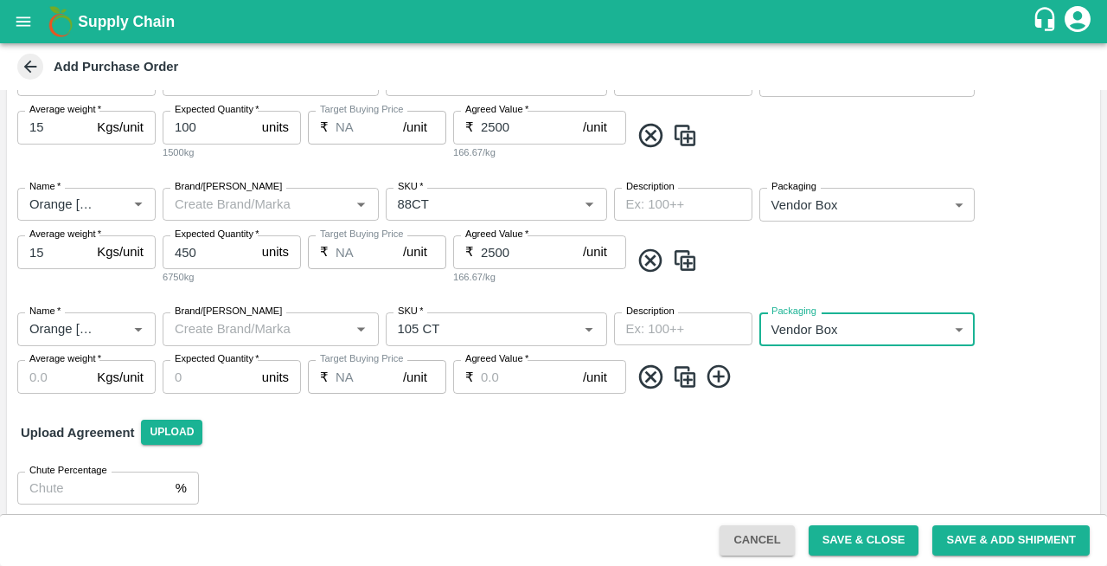
click at [40, 361] on input "Average weight   *" at bounding box center [53, 376] width 73 height 33
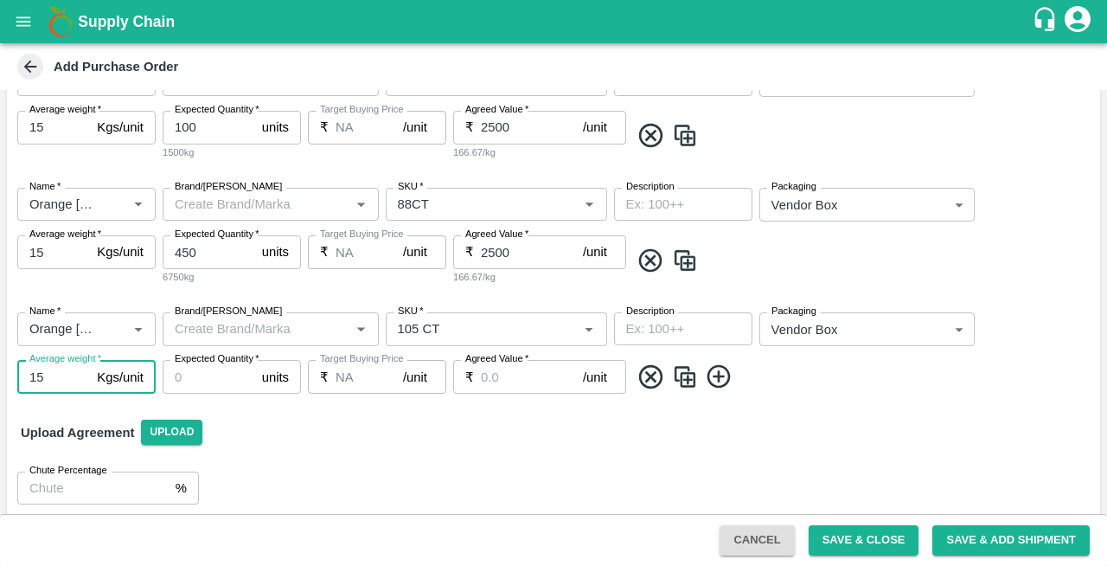
type input "15"
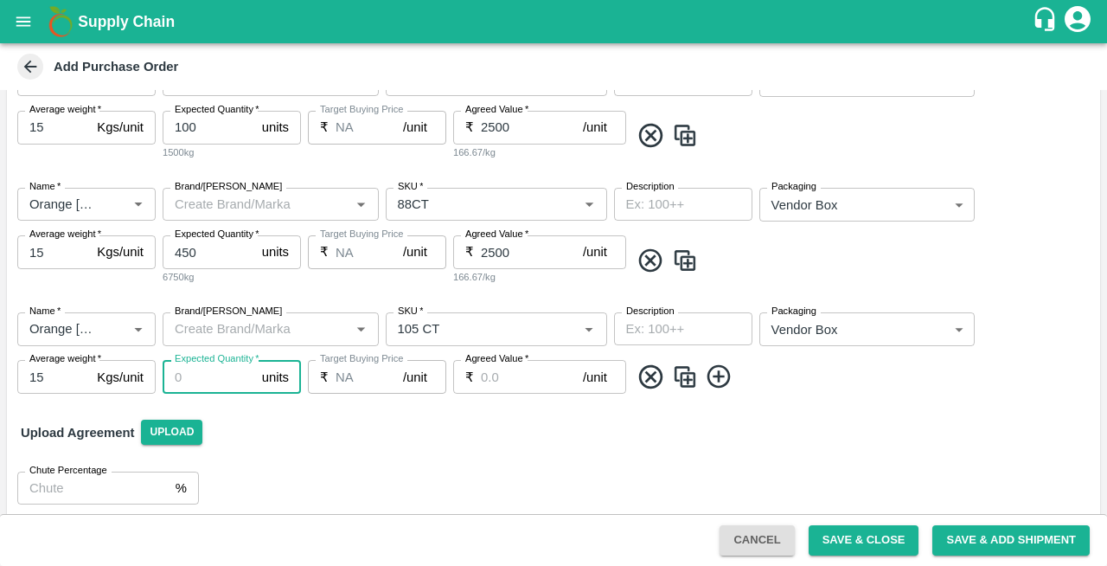
click at [201, 366] on input "Expected Quantity   *" at bounding box center [209, 376] width 93 height 33
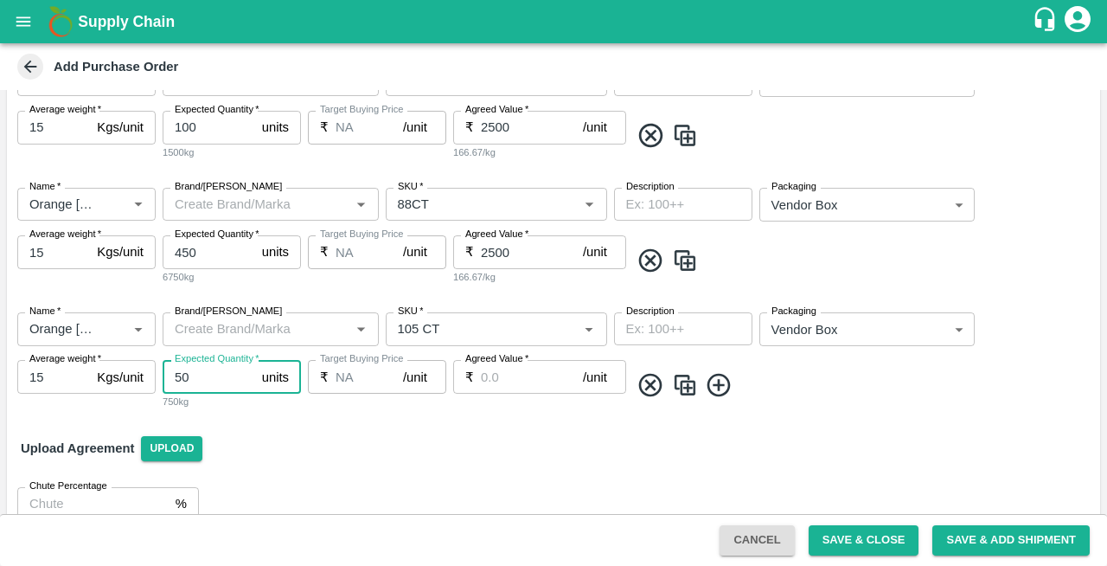
type input "50"
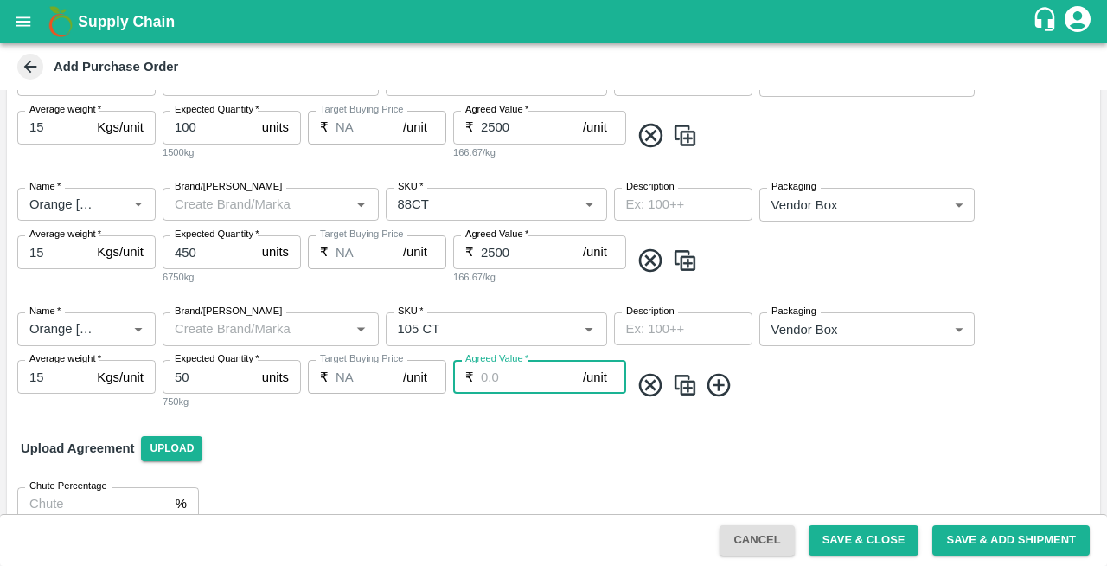
click at [512, 372] on input "Agreed Value   *" at bounding box center [532, 376] width 102 height 33
type input "2475"
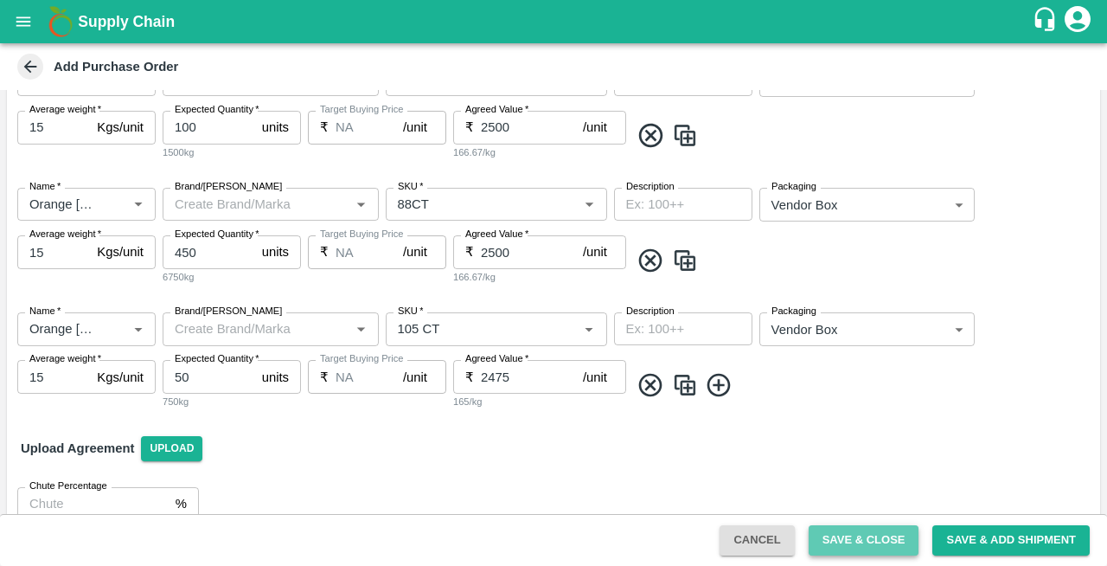
click at [862, 541] on button "Save & Close" at bounding box center [864, 540] width 111 height 30
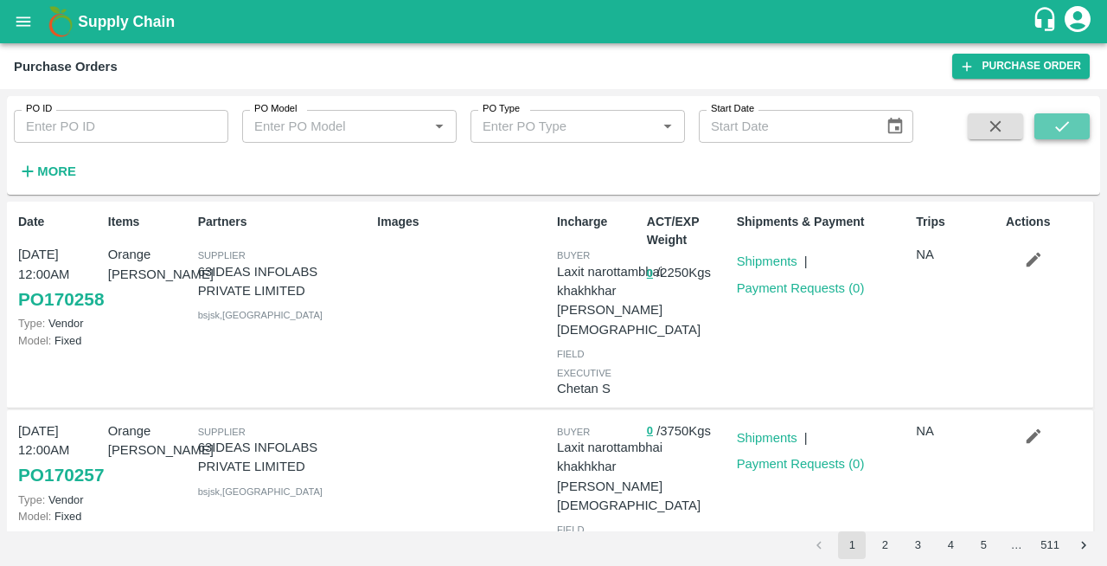
click at [1058, 126] on icon "submit" at bounding box center [1062, 126] width 19 height 19
